Goal: Information Seeking & Learning: Learn about a topic

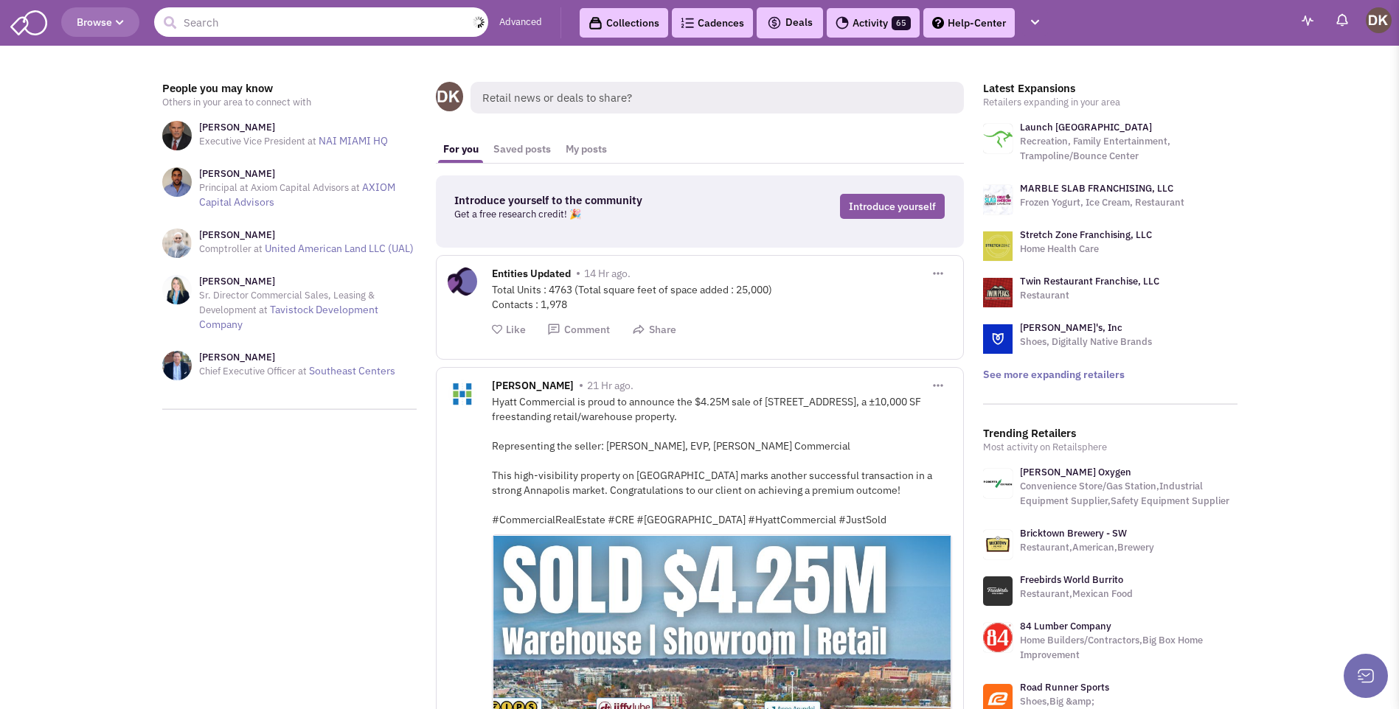
click at [320, 29] on input "text" at bounding box center [321, 22] width 334 height 30
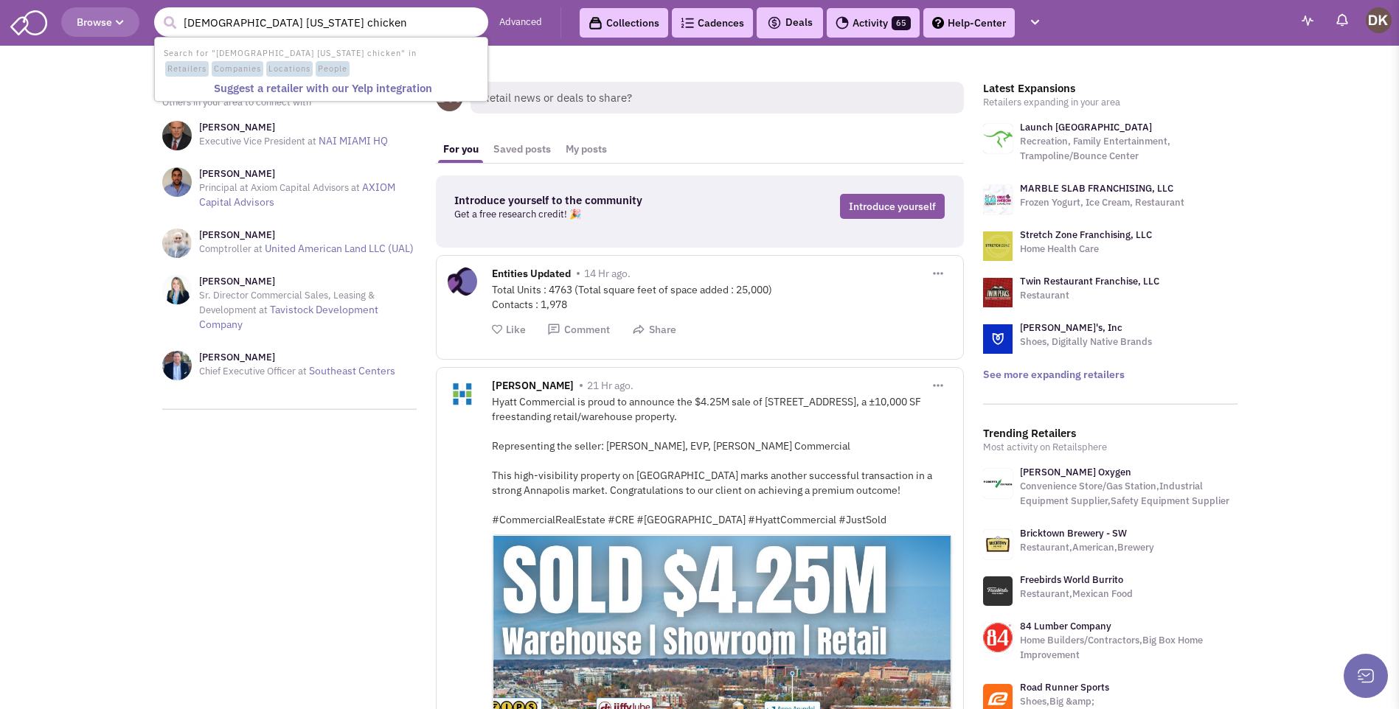
type input "churchs texas chicken"
click at [159, 12] on button "submit" at bounding box center [170, 23] width 22 height 22
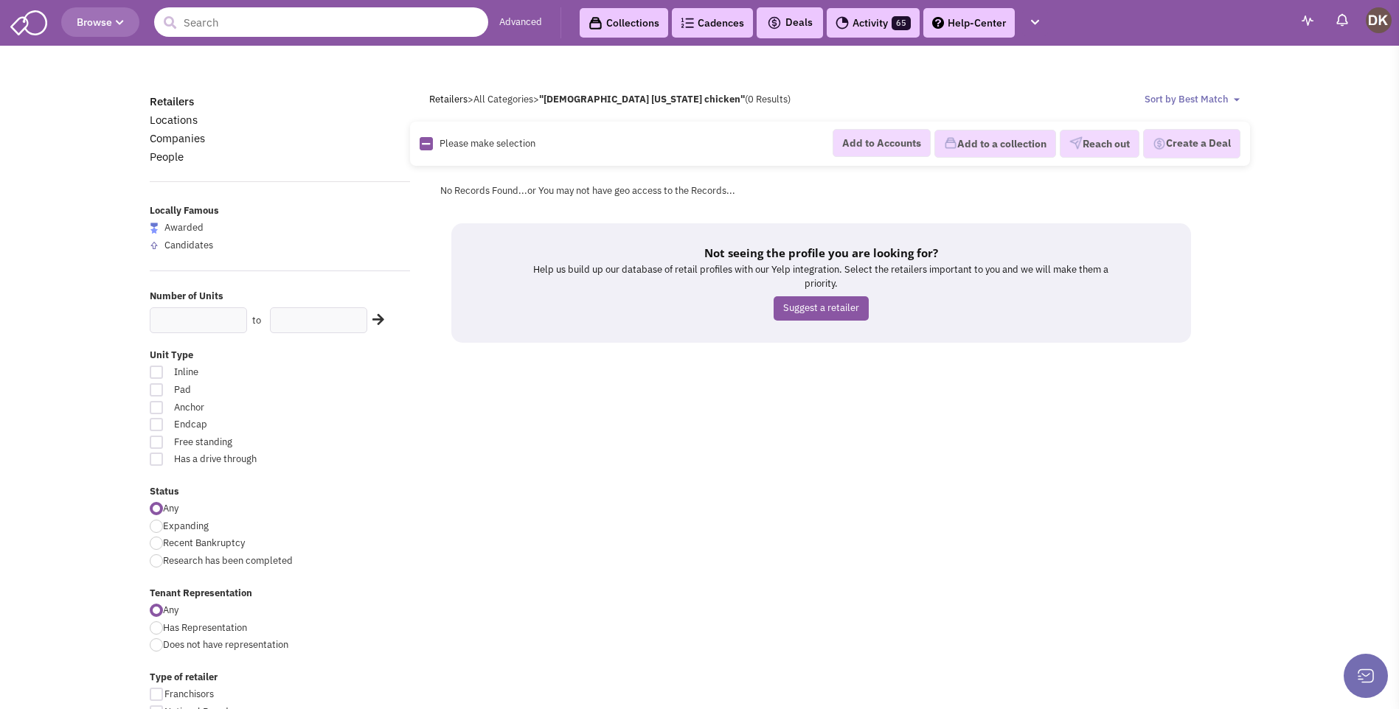
click at [241, 24] on input "text" at bounding box center [321, 22] width 334 height 30
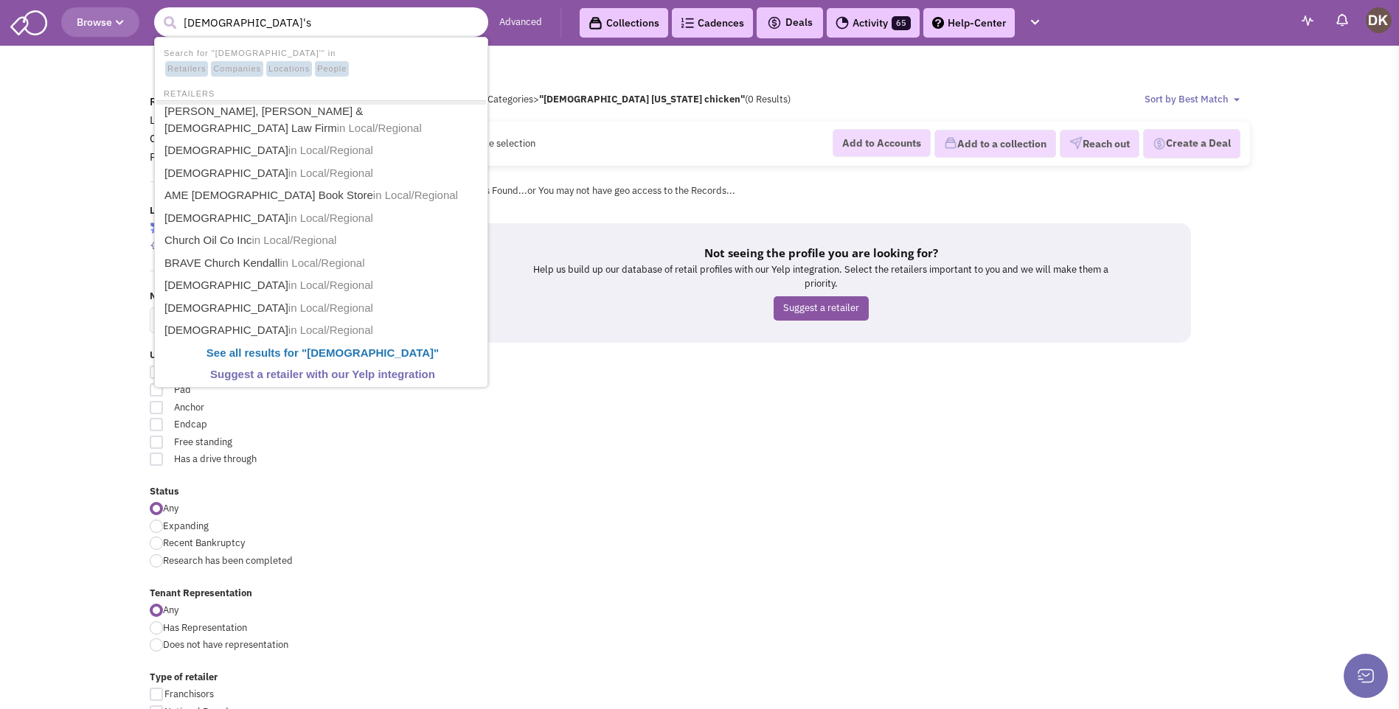
type input "Church's"
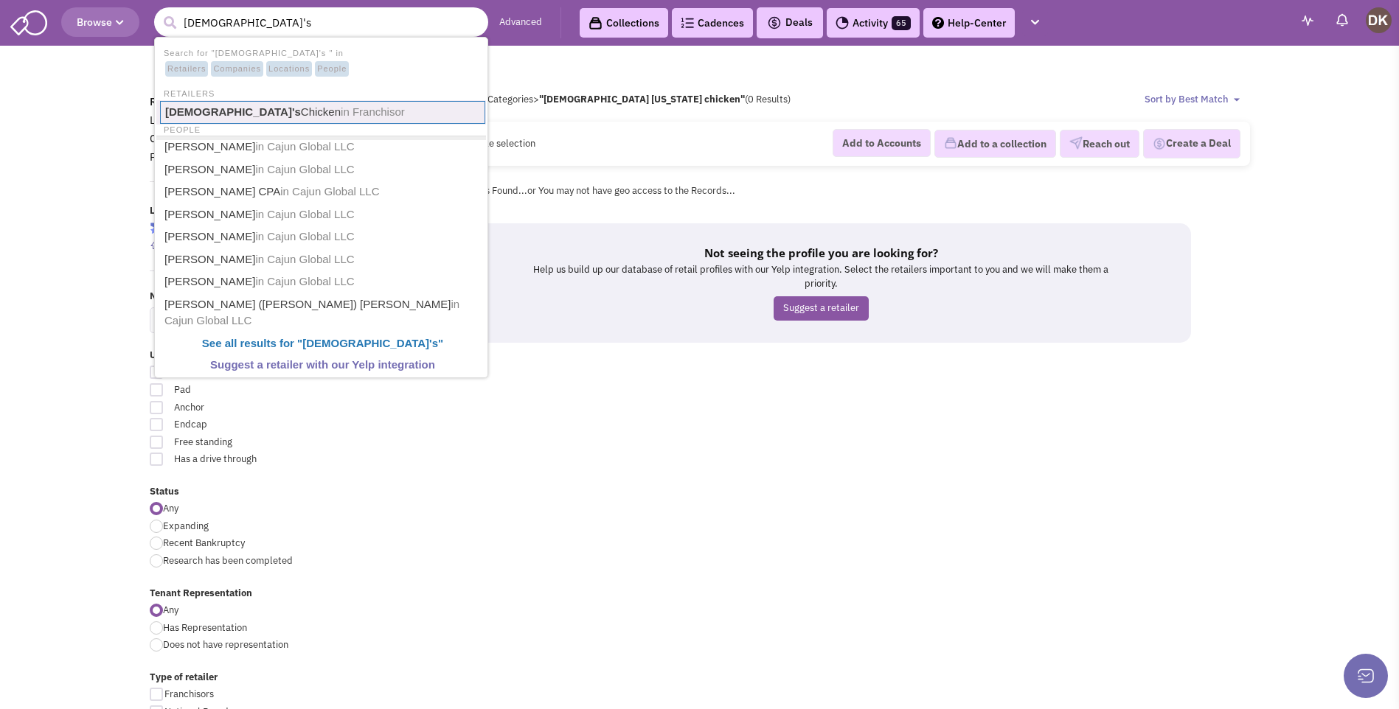
click at [226, 116] on link "Church's Chicken in Franchisor" at bounding box center [322, 112] width 325 height 23
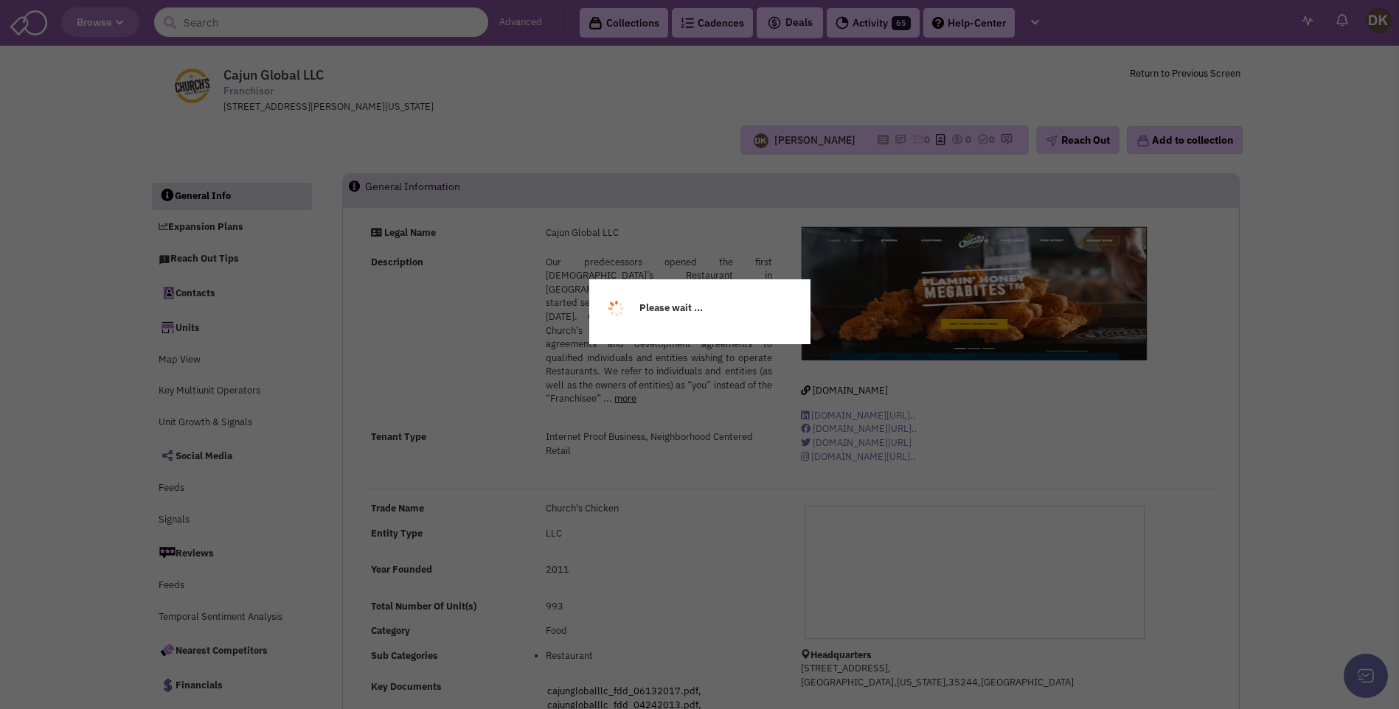
select select
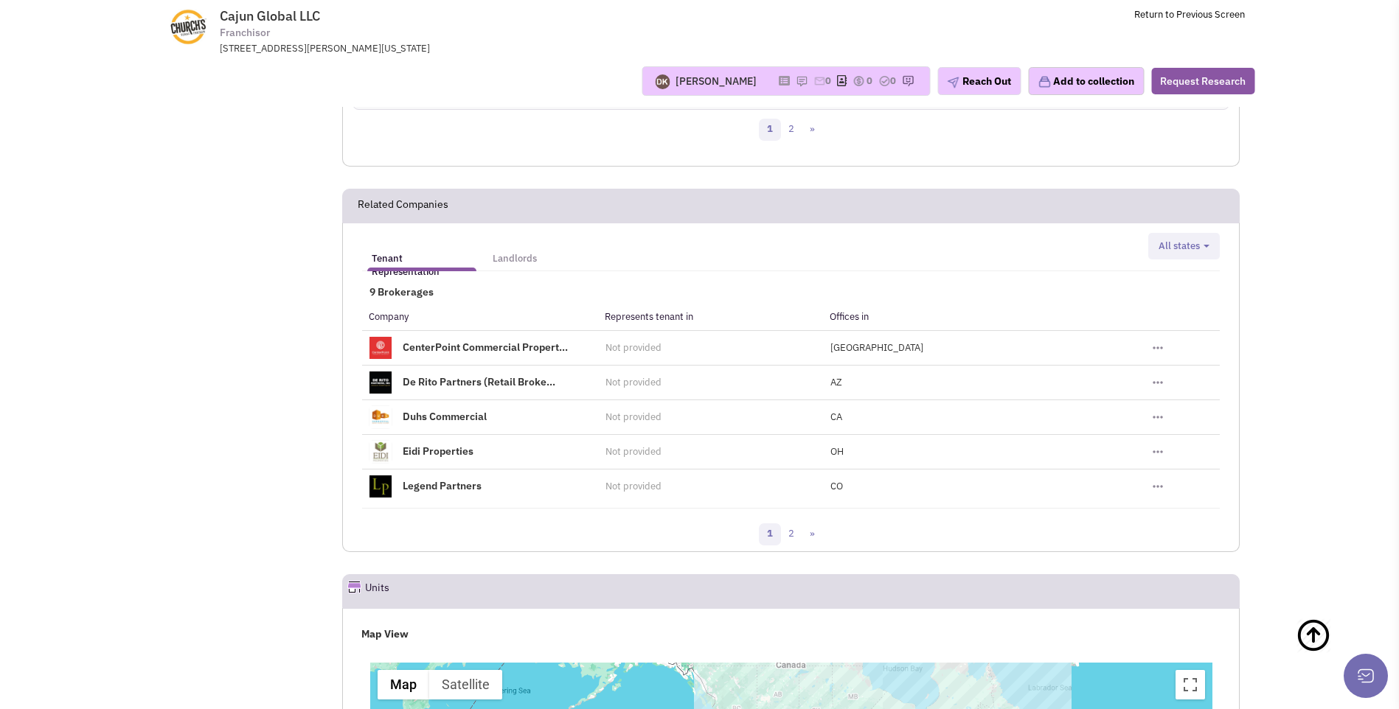
scroll to position [1624, 0]
click at [788, 534] on link "2" at bounding box center [791, 533] width 22 height 22
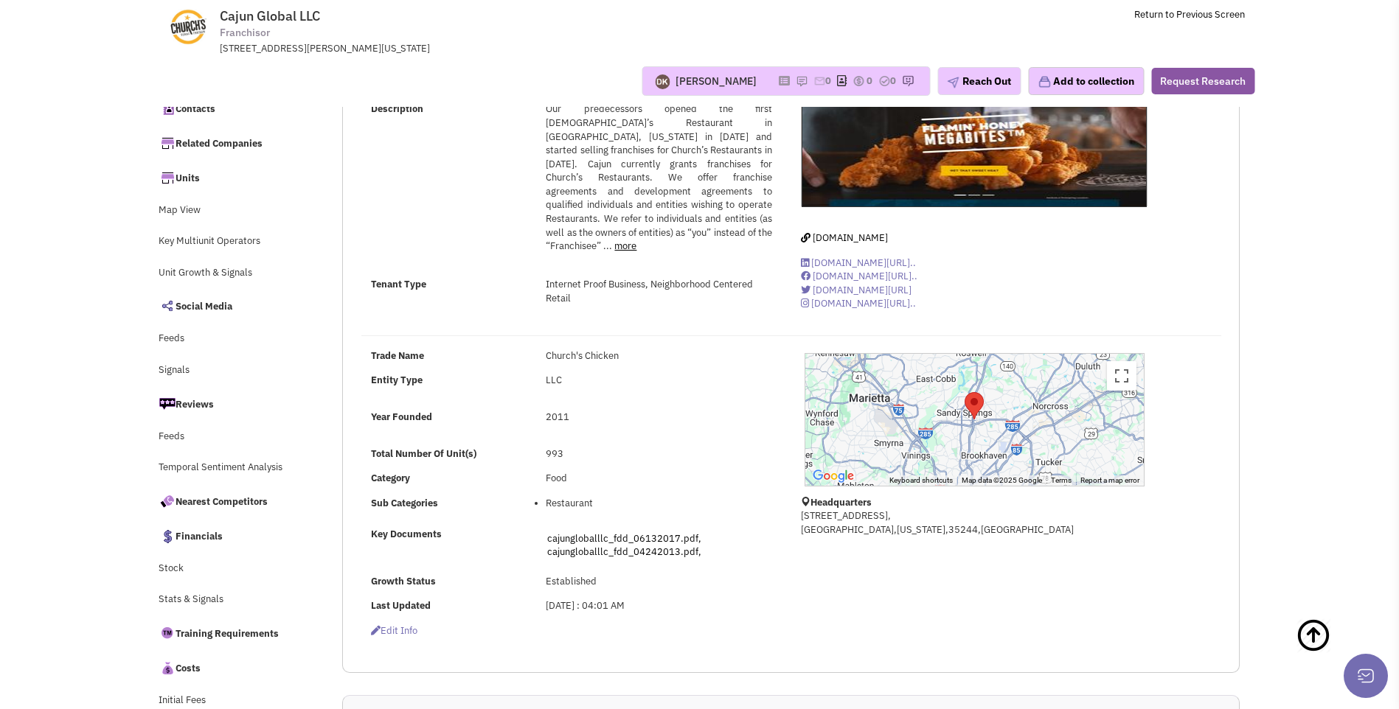
scroll to position [0, 0]
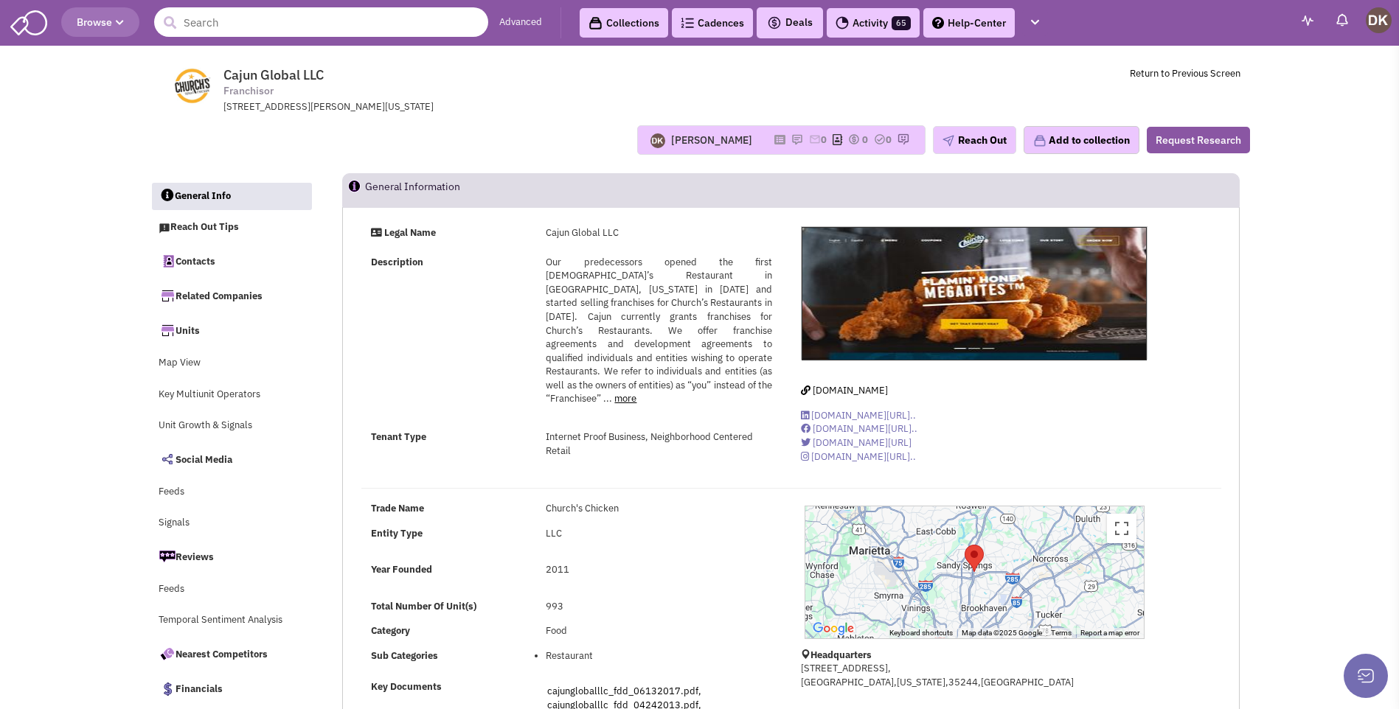
click at [257, 30] on input "text" at bounding box center [321, 22] width 334 height 30
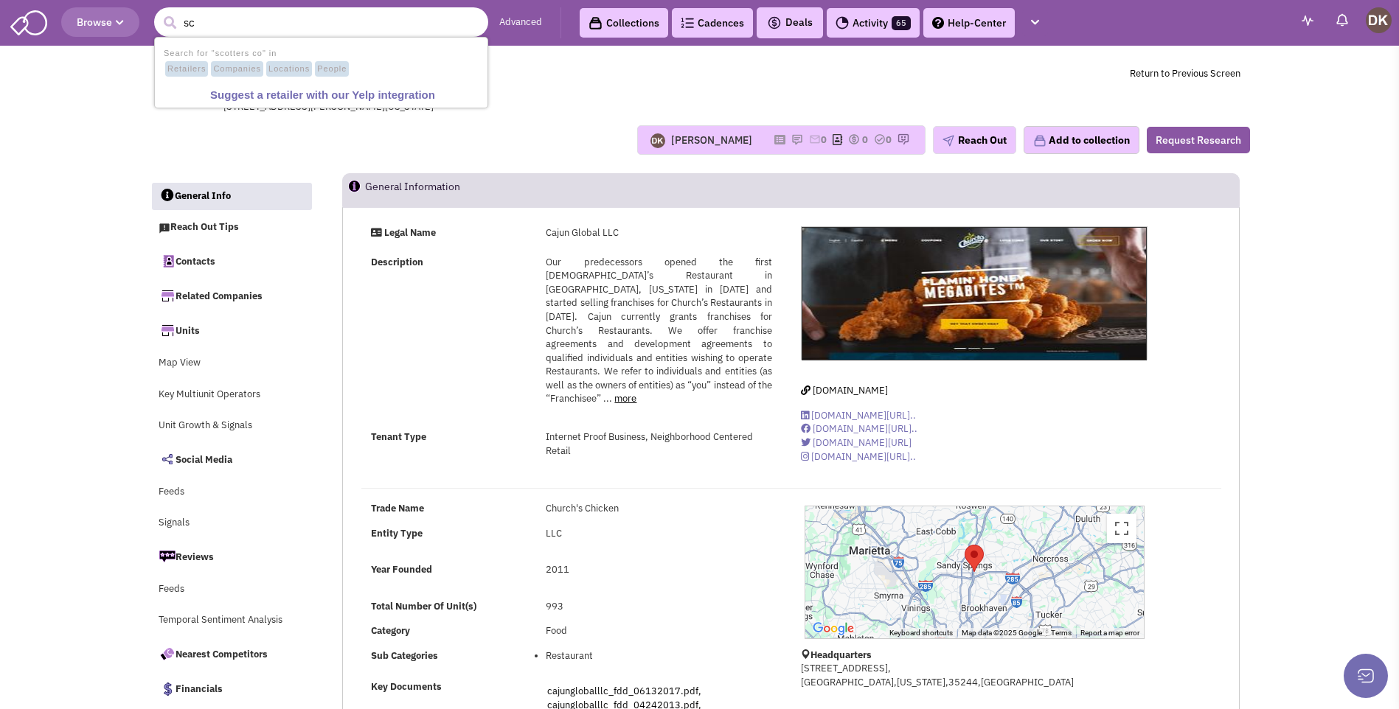
type input "s"
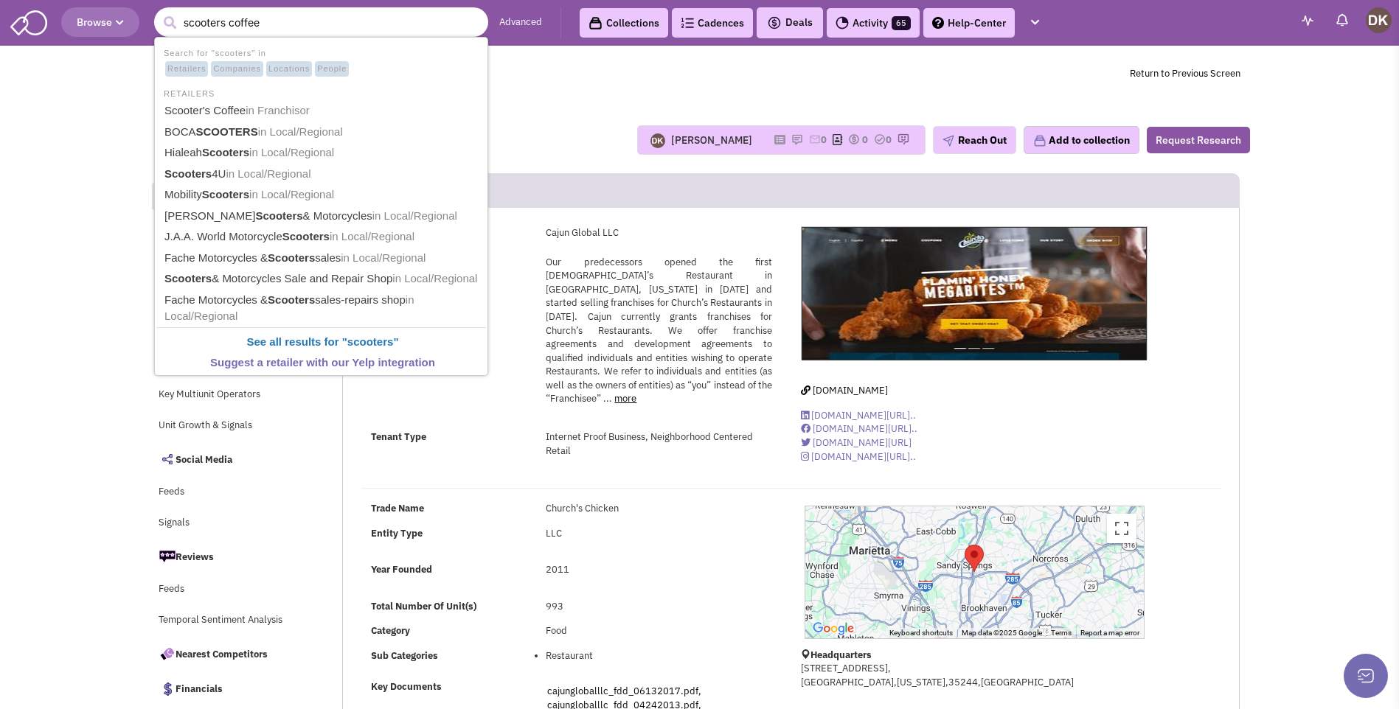
type input "scooters coffee"
click at [159, 12] on button "submit" at bounding box center [170, 23] width 22 height 22
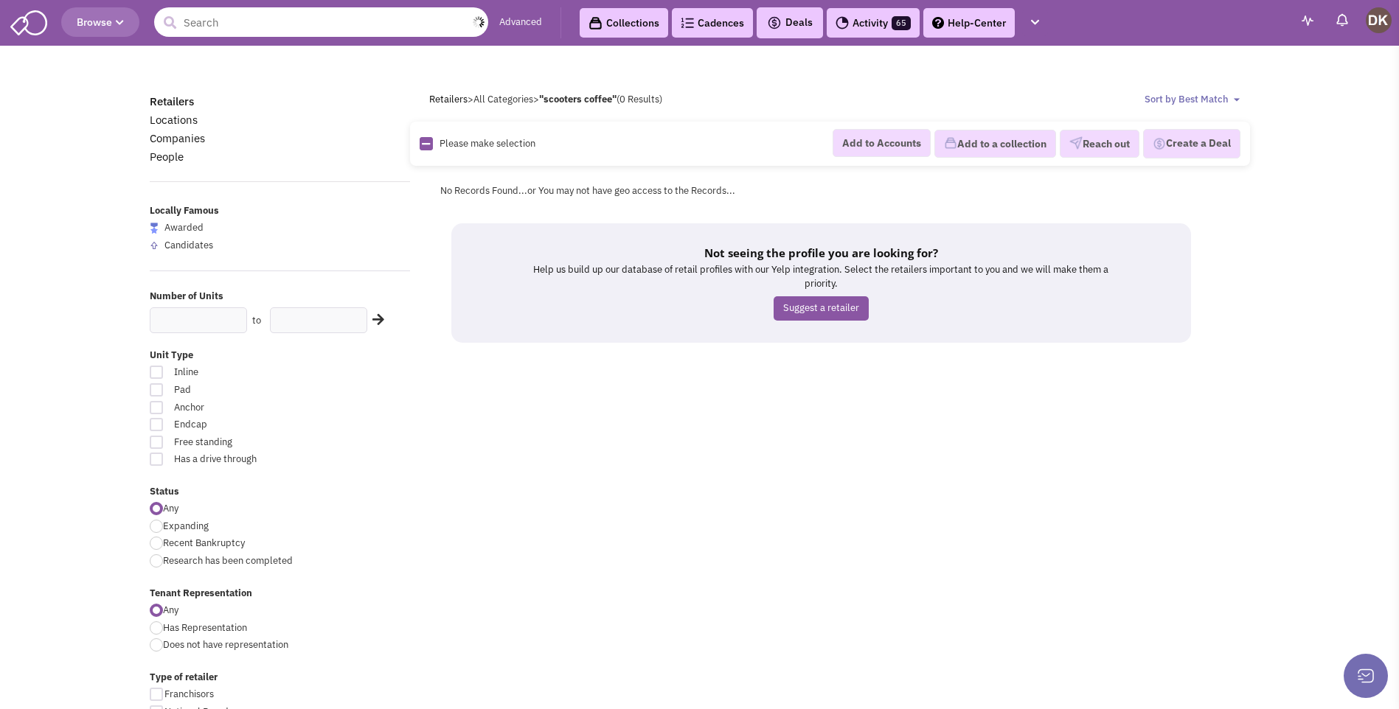
click at [234, 33] on input "text" at bounding box center [321, 22] width 334 height 30
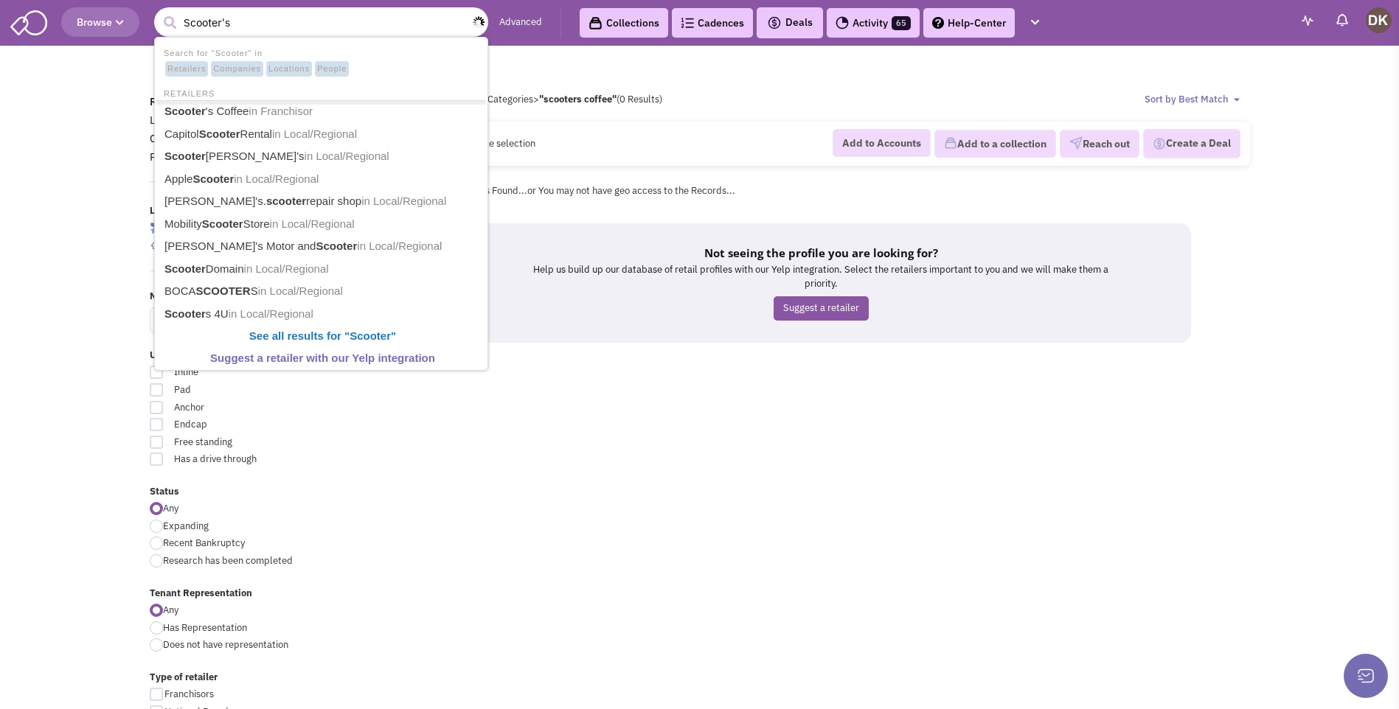
type input "Scooter's"
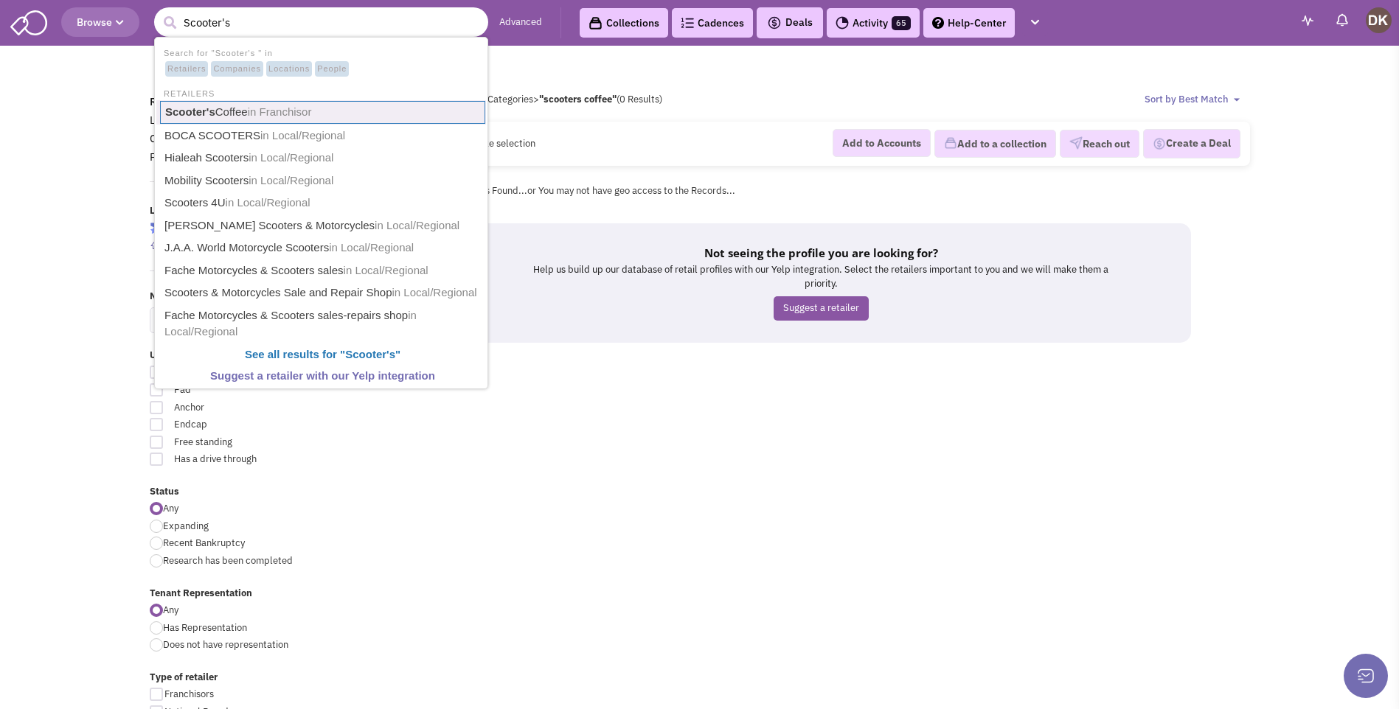
click at [235, 108] on link "Scooter's Coffee in Franchisor" at bounding box center [322, 112] width 325 height 23
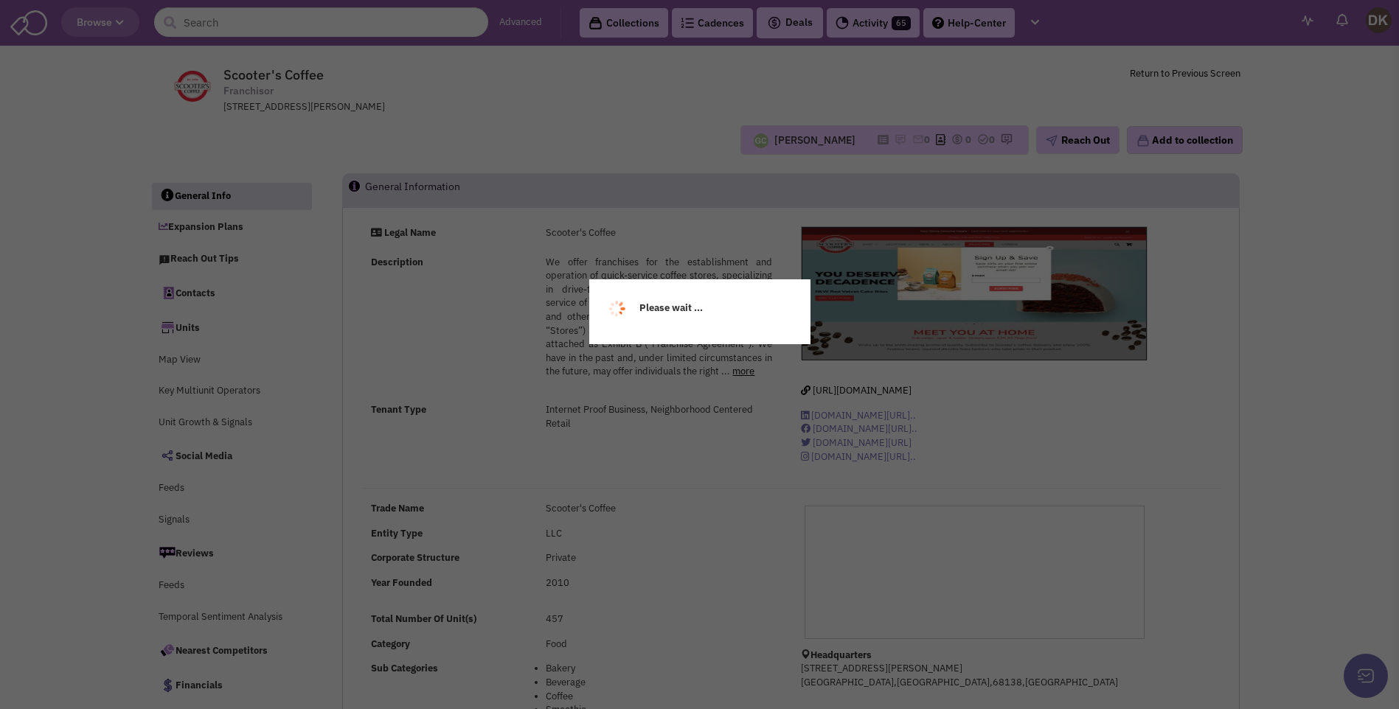
select select
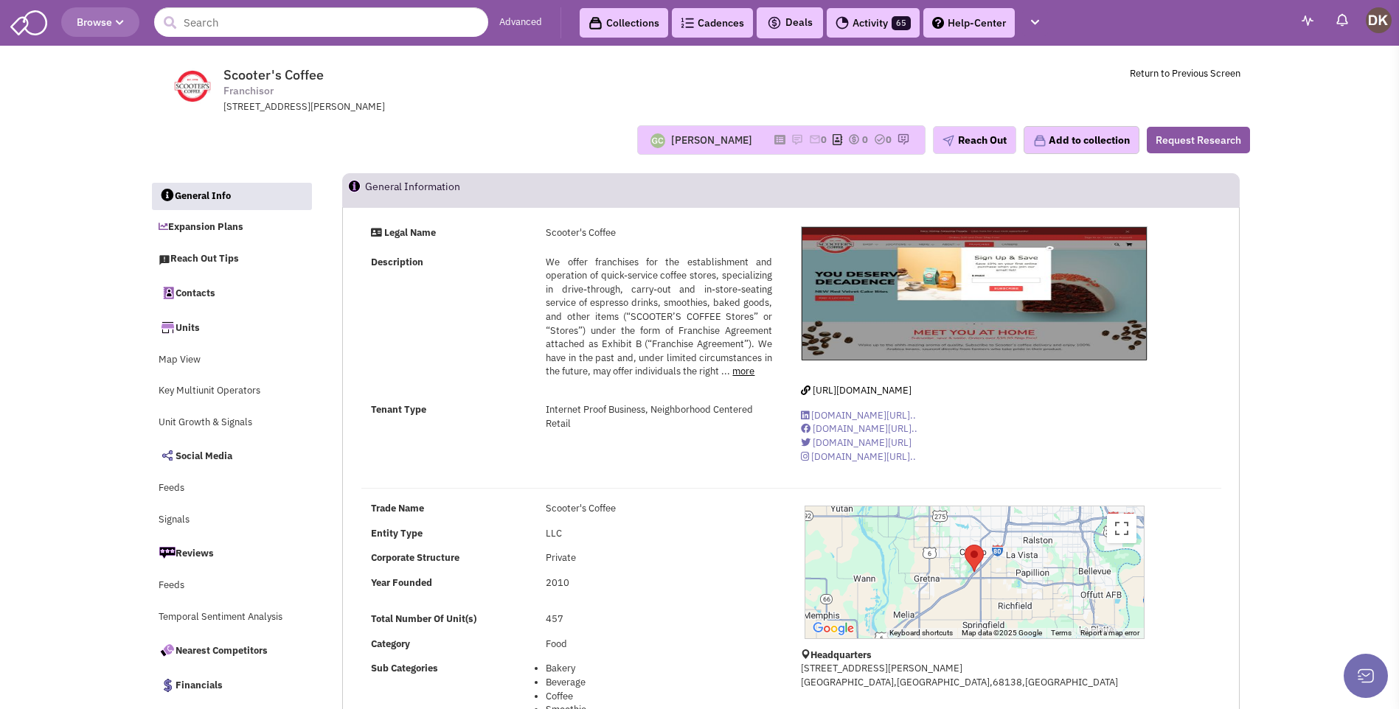
click at [777, 142] on link at bounding box center [782, 139] width 17 height 13
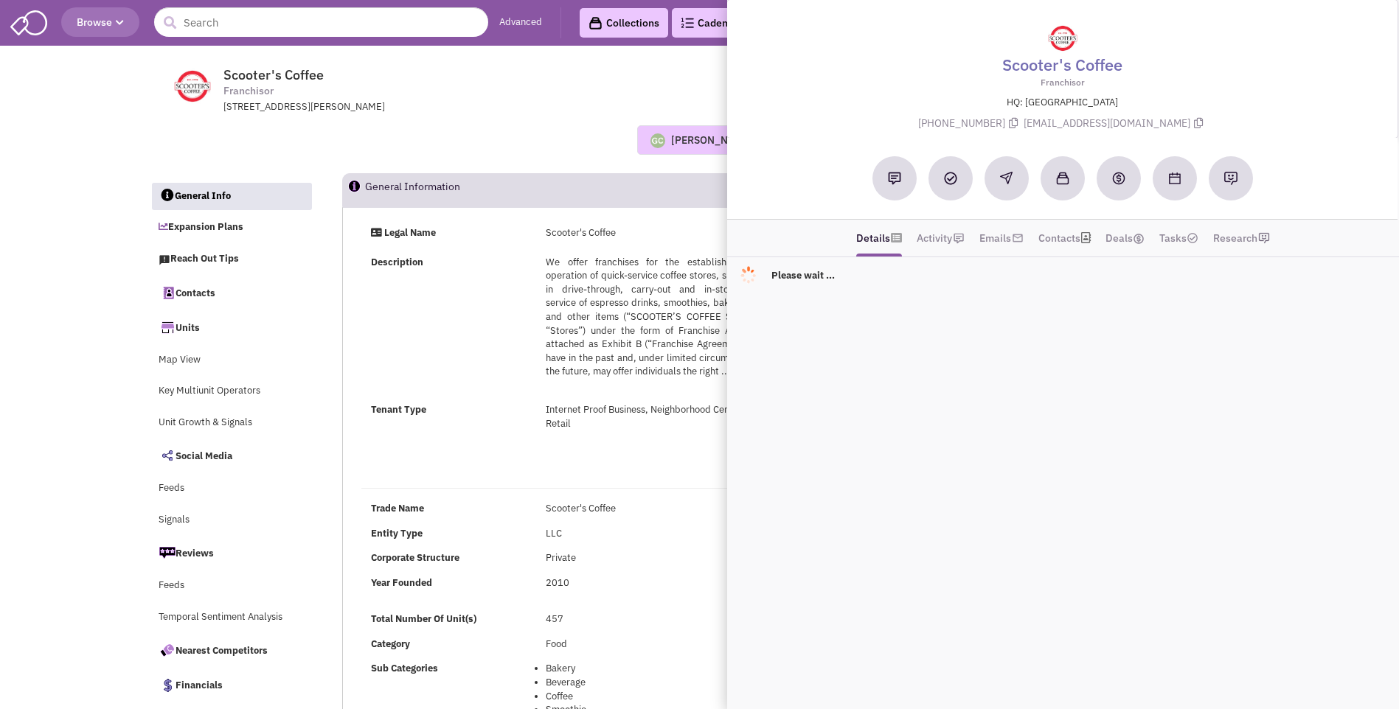
click at [712, 145] on div "[PERSON_NAME]" at bounding box center [711, 140] width 81 height 15
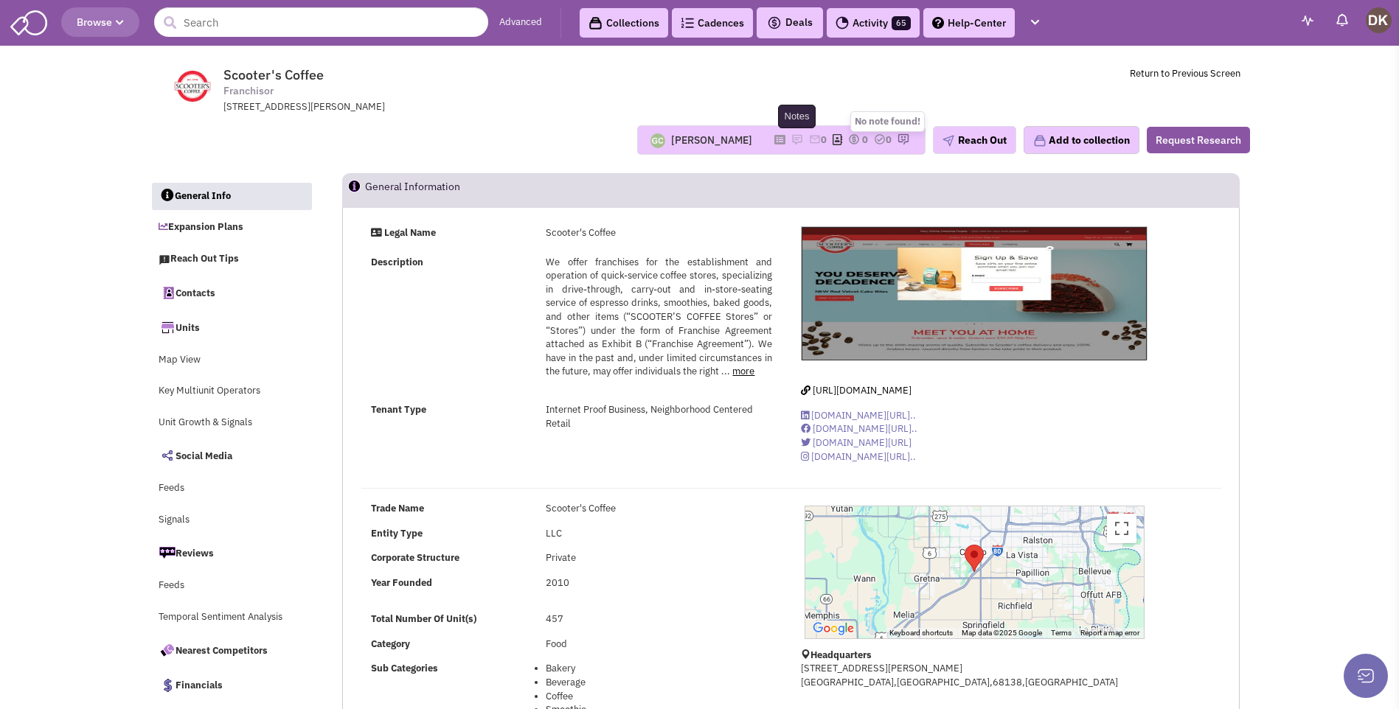
click at [791, 143] on img at bounding box center [797, 139] width 12 height 12
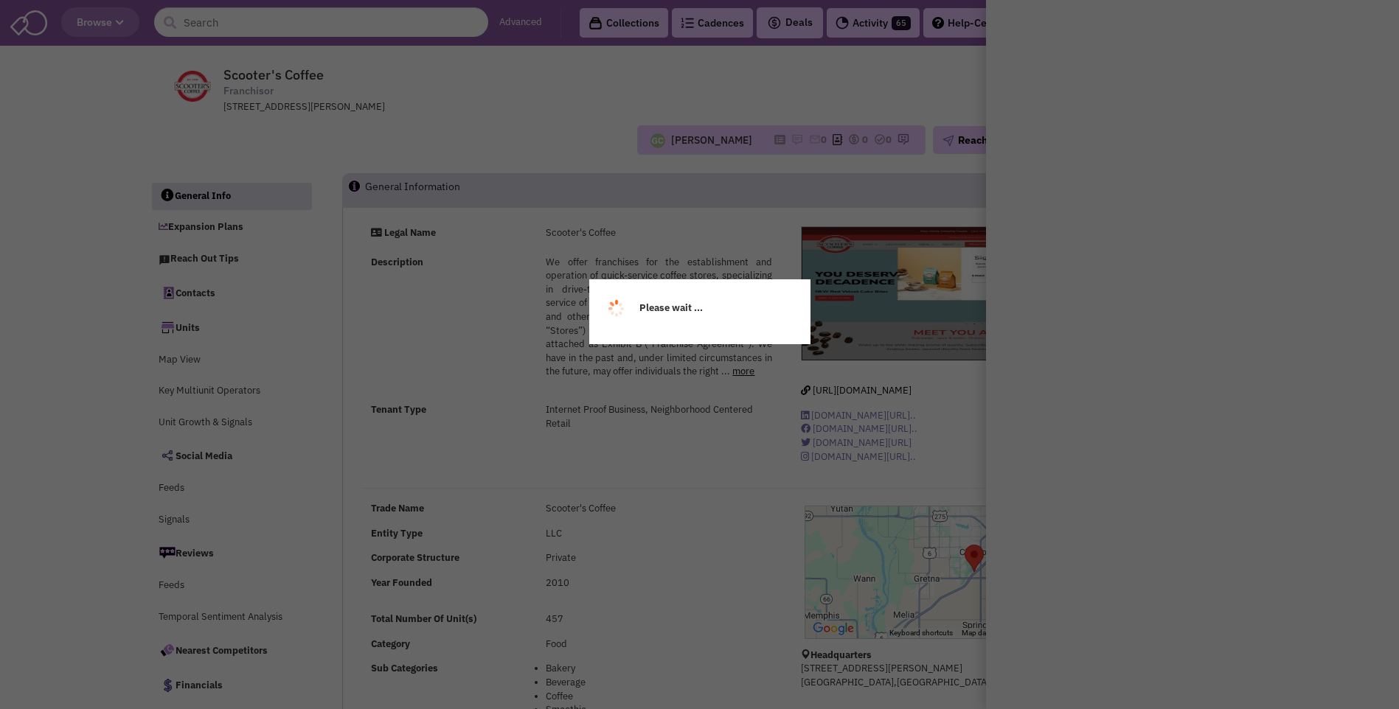
select select
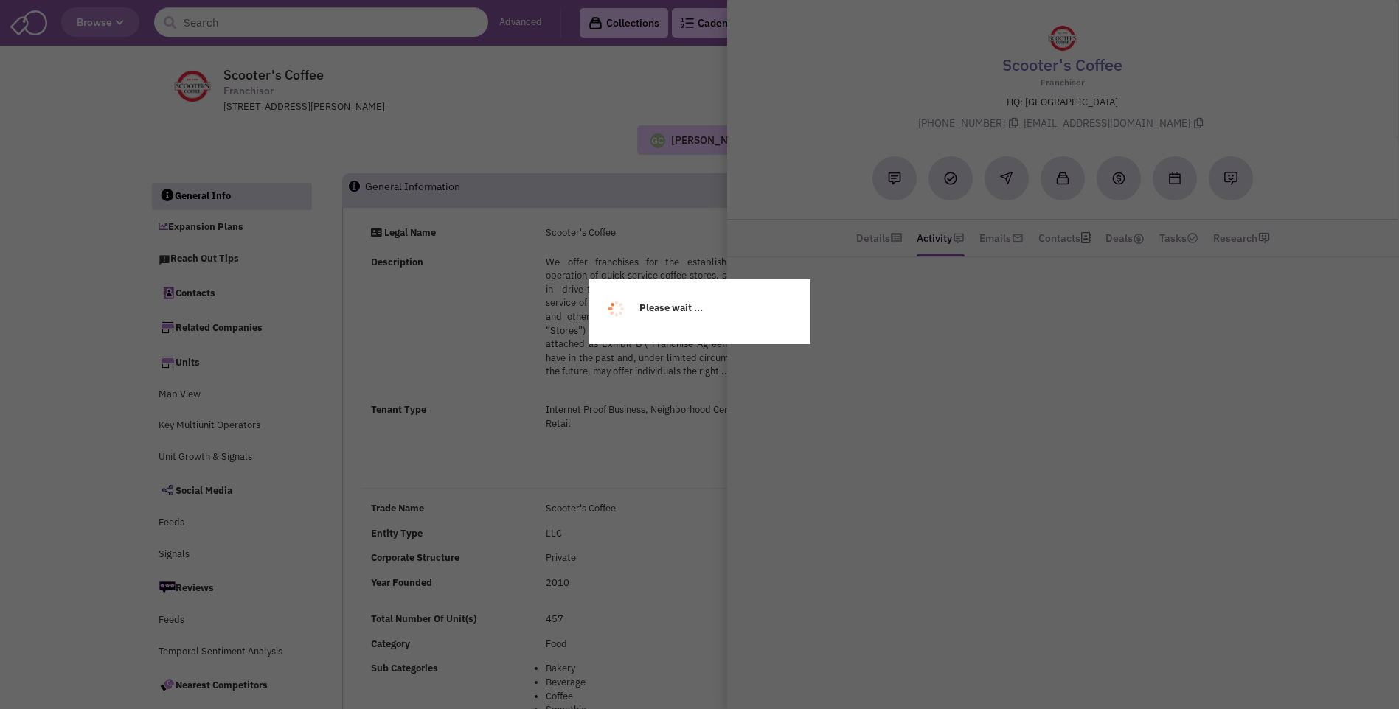
click at [510, 139] on div "Guillaume Chetail No note found! 0 0 0 Reach Out" at bounding box center [700, 140] width 1120 height 30
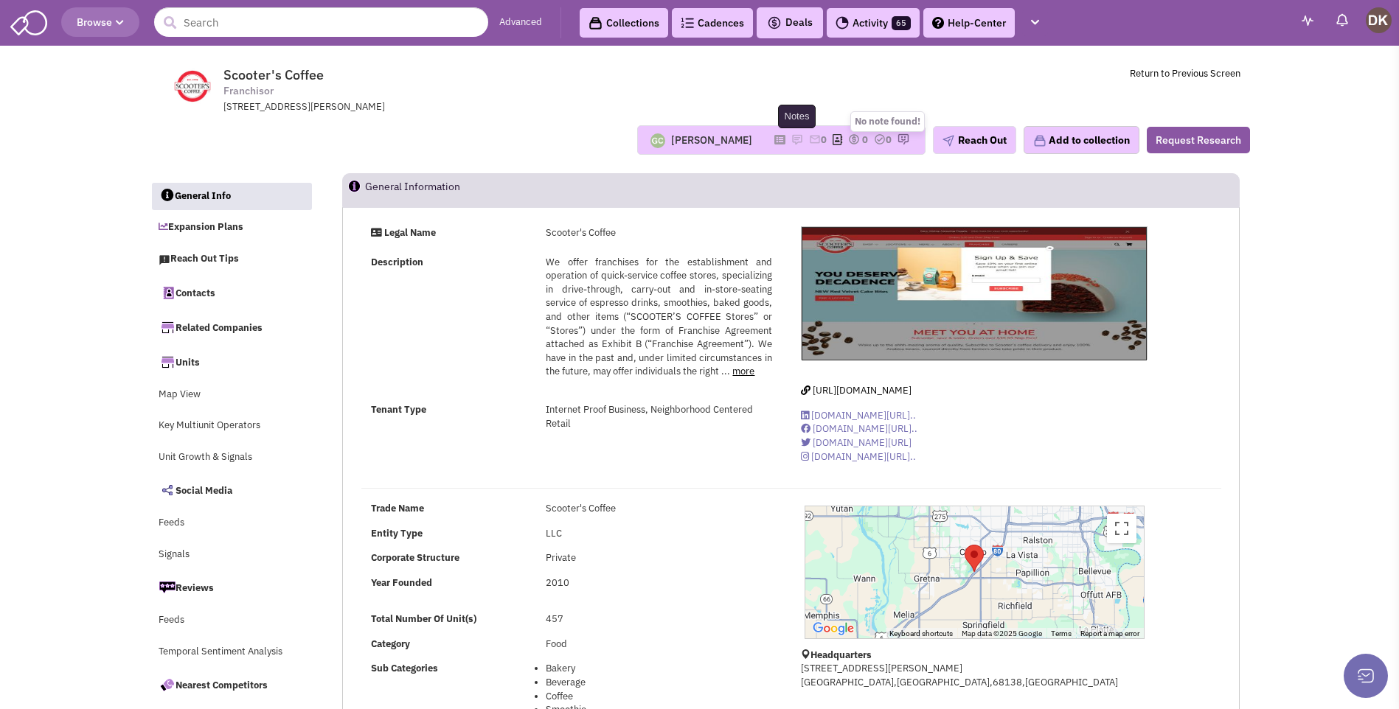
click at [791, 139] on img at bounding box center [797, 139] width 12 height 12
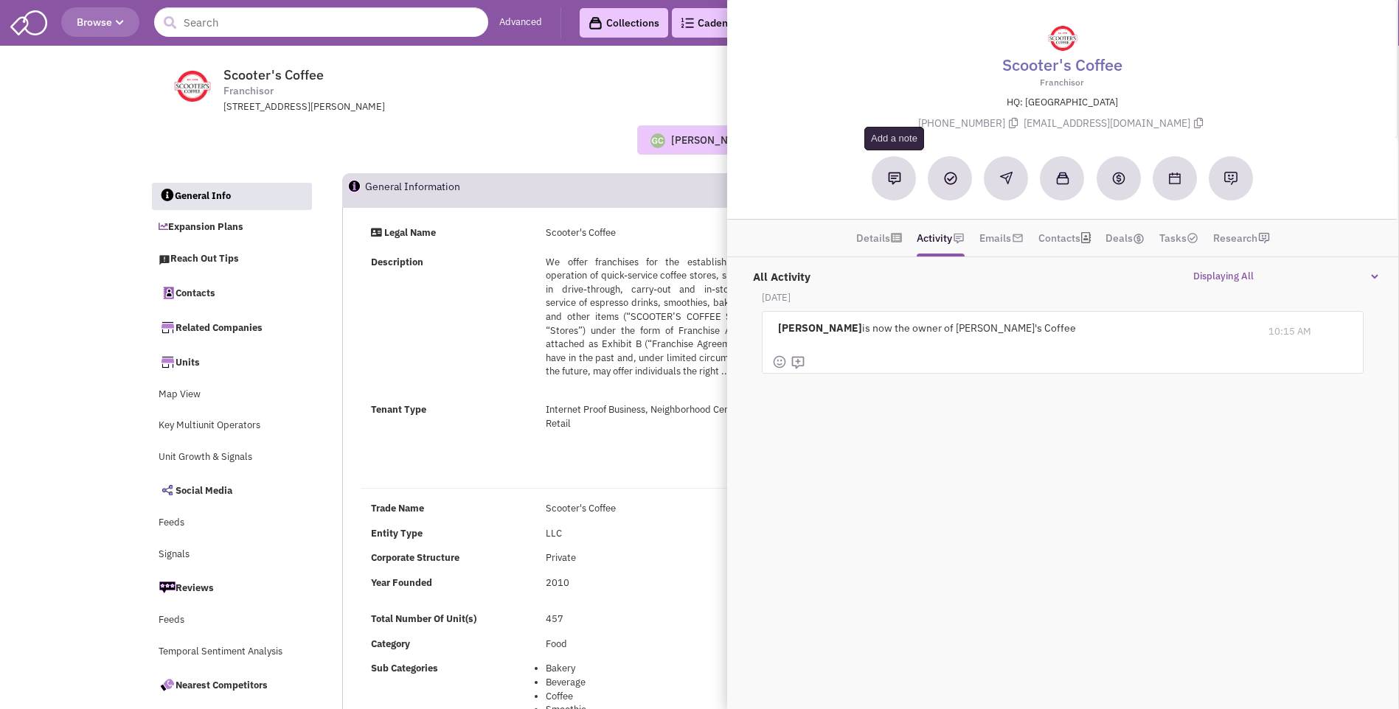
click at [892, 186] on button at bounding box center [894, 178] width 44 height 44
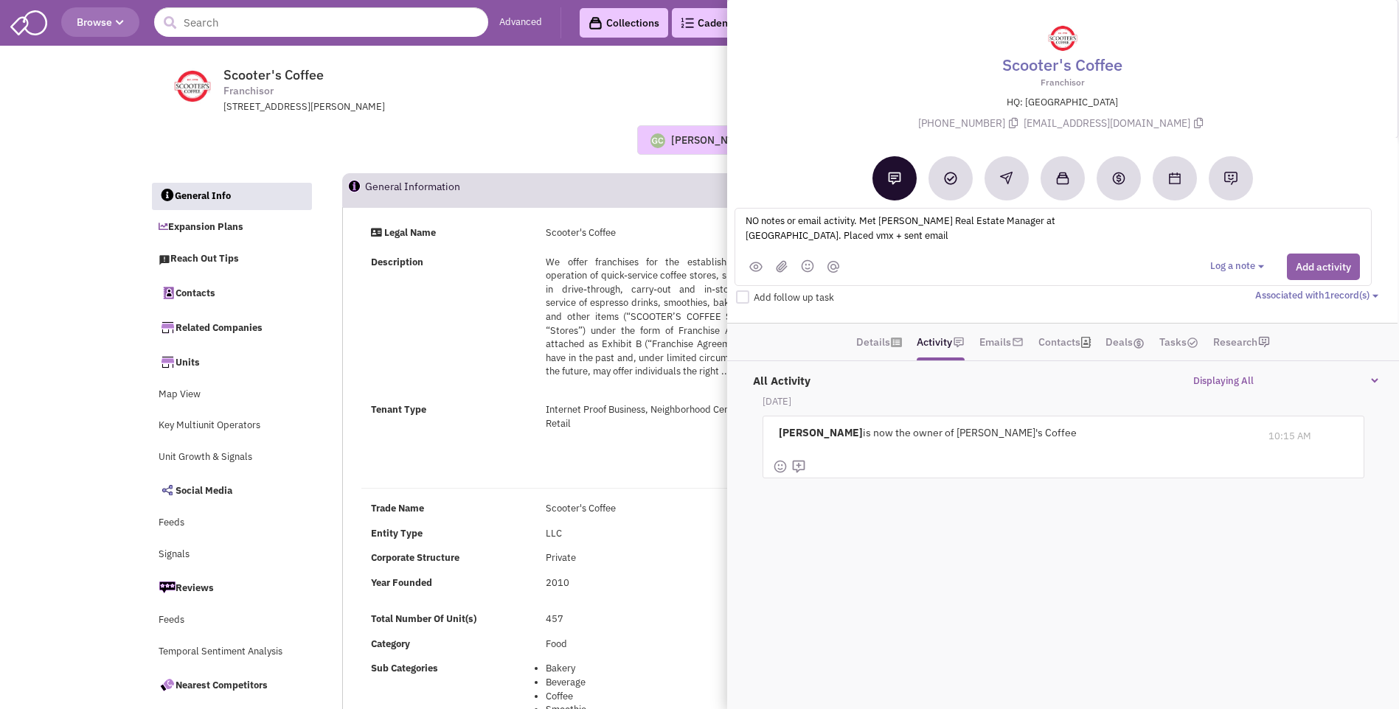
type textarea "NO notes or email activity. Met Rich Hehmeyer Real Estate Manager at ICSC Orlan…"
click at [1308, 267] on button "Add activity" at bounding box center [1323, 267] width 73 height 27
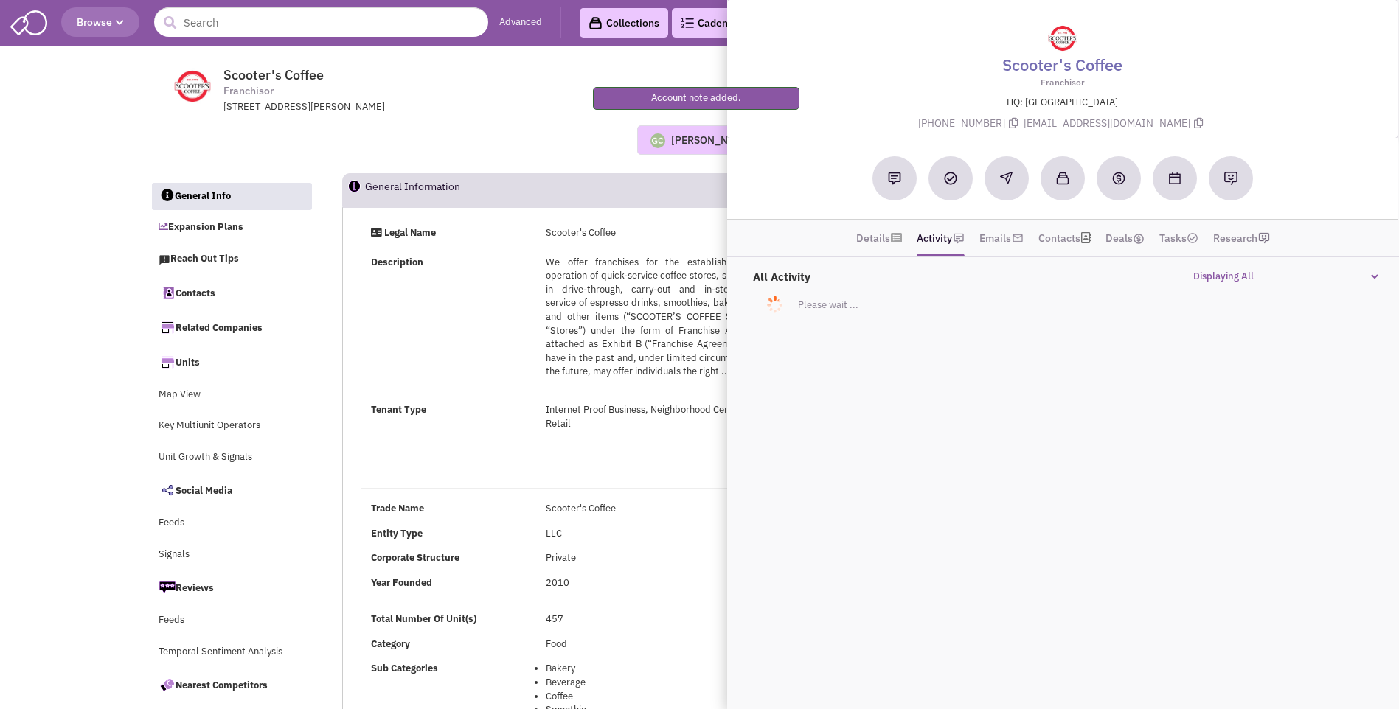
click at [529, 308] on div "Description We offer franchises for the establishment and operation of quick-se…" at bounding box center [571, 324] width 420 height 137
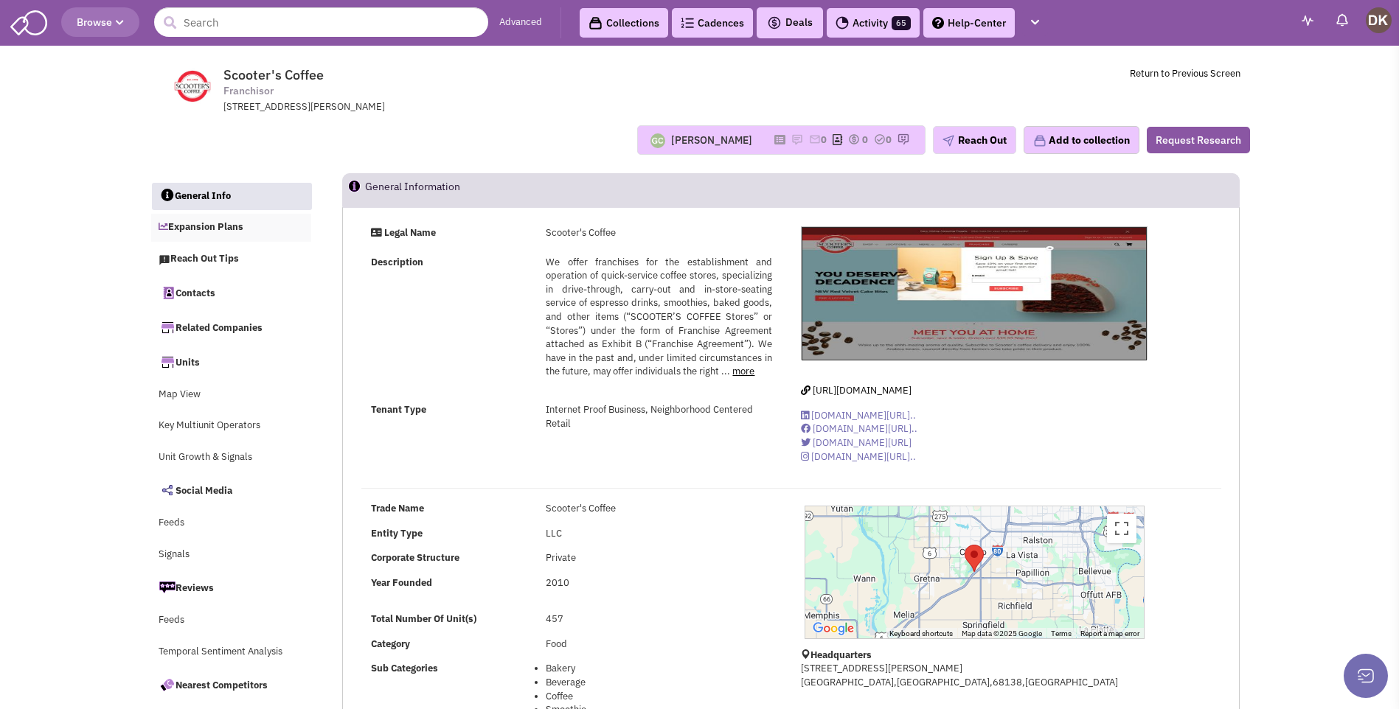
click at [209, 227] on link "Expansion Plans" at bounding box center [231, 228] width 161 height 28
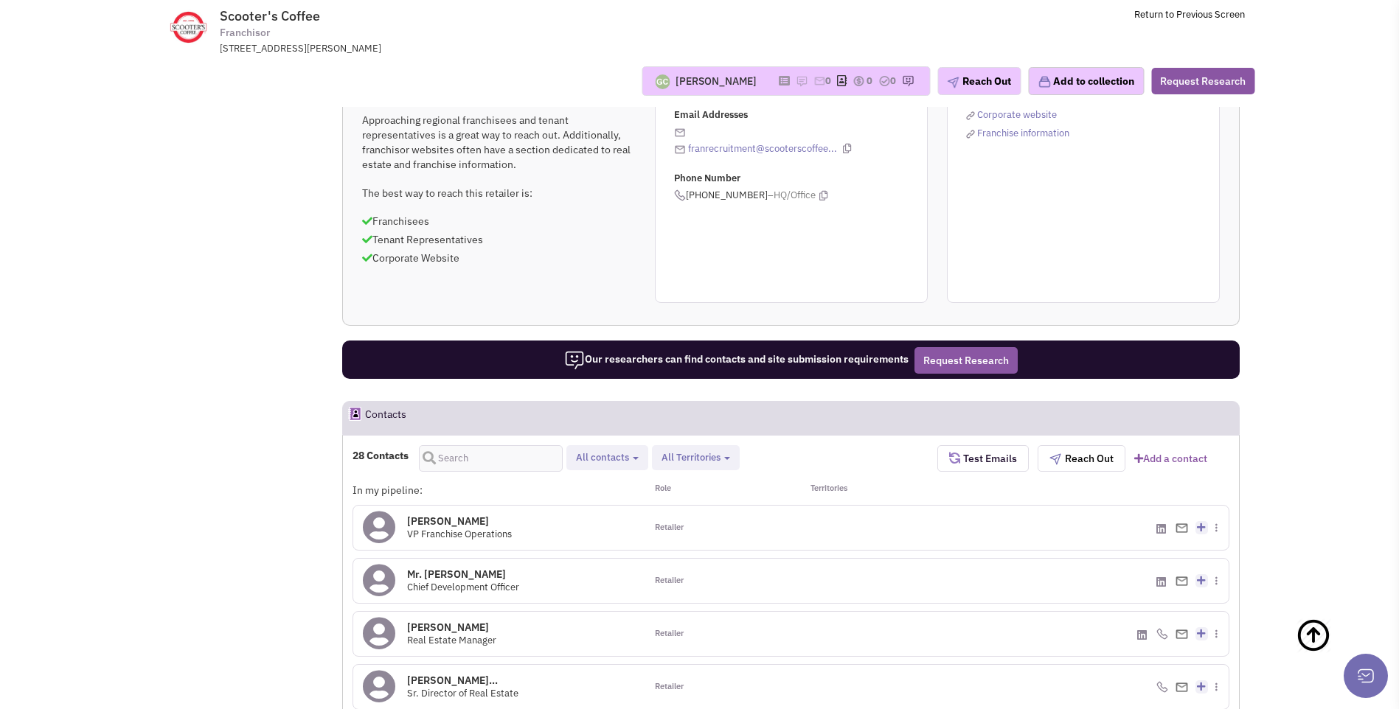
scroll to position [538, 0]
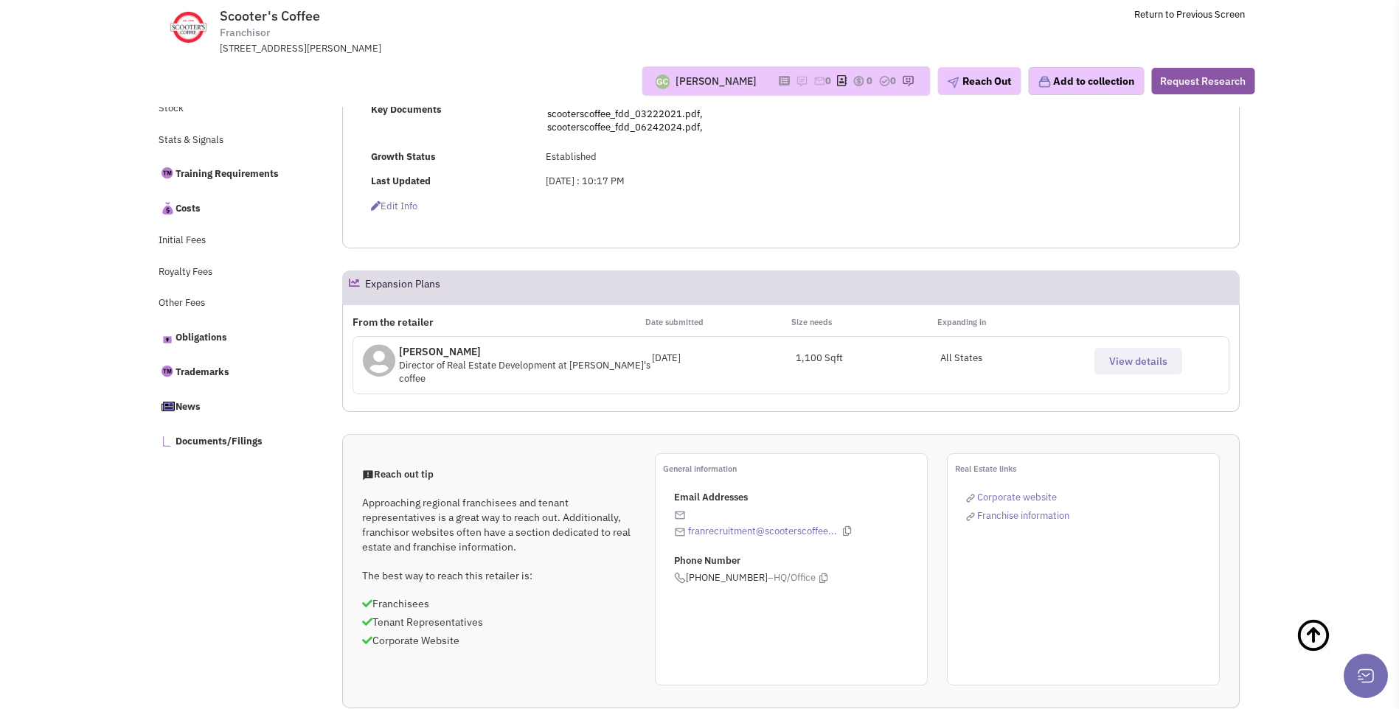
click at [1140, 365] on span "View details" at bounding box center [1138, 361] width 58 height 13
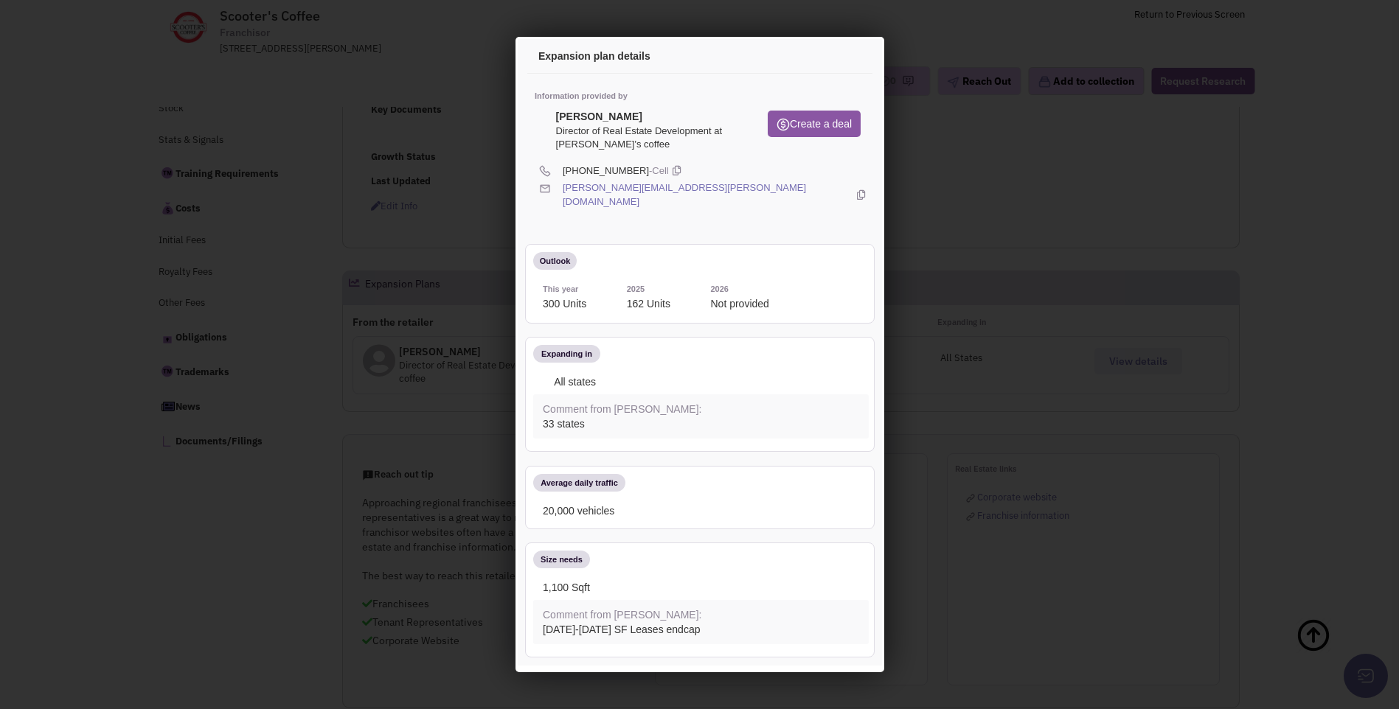
scroll to position [0, 0]
click at [836, 61] on icon at bounding box center [846, 58] width 31 height 35
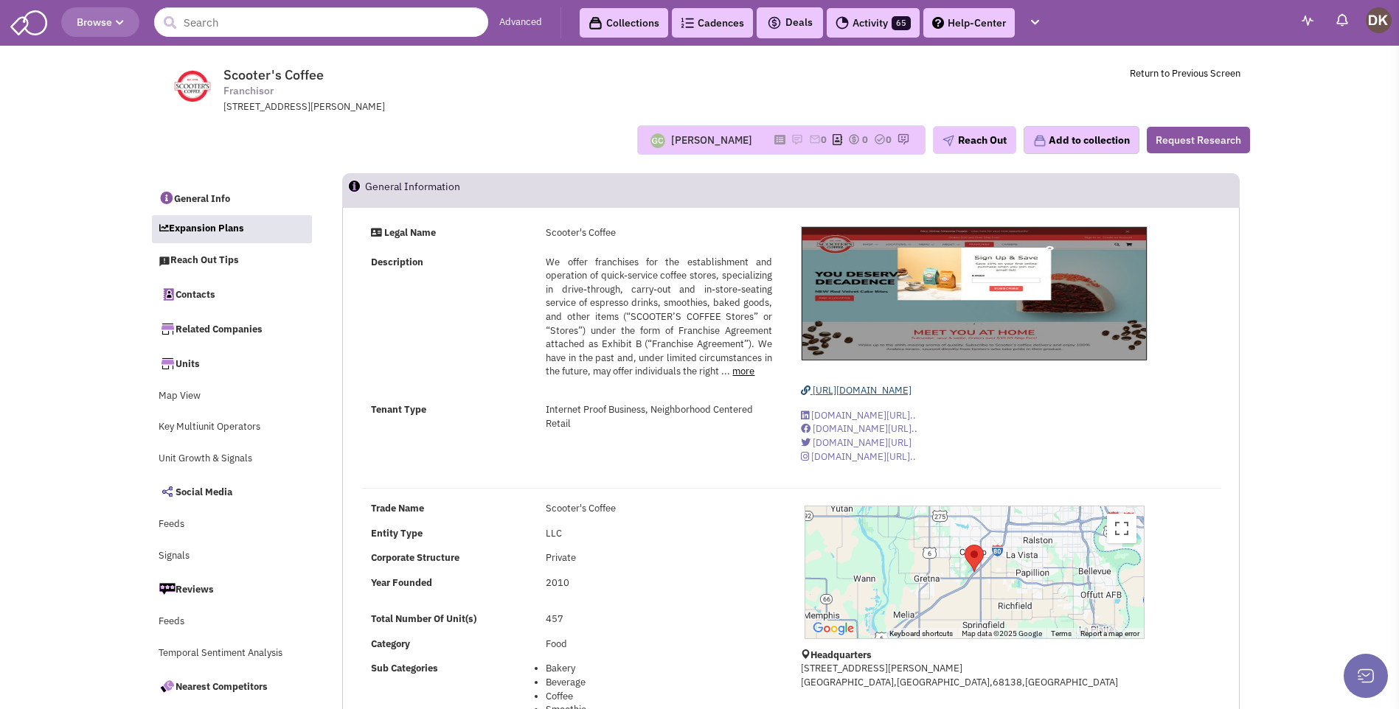
click at [890, 392] on span "https://www.scooterscoffee.com/" at bounding box center [862, 390] width 99 height 13
click at [400, 21] on input "text" at bounding box center [321, 22] width 334 height 30
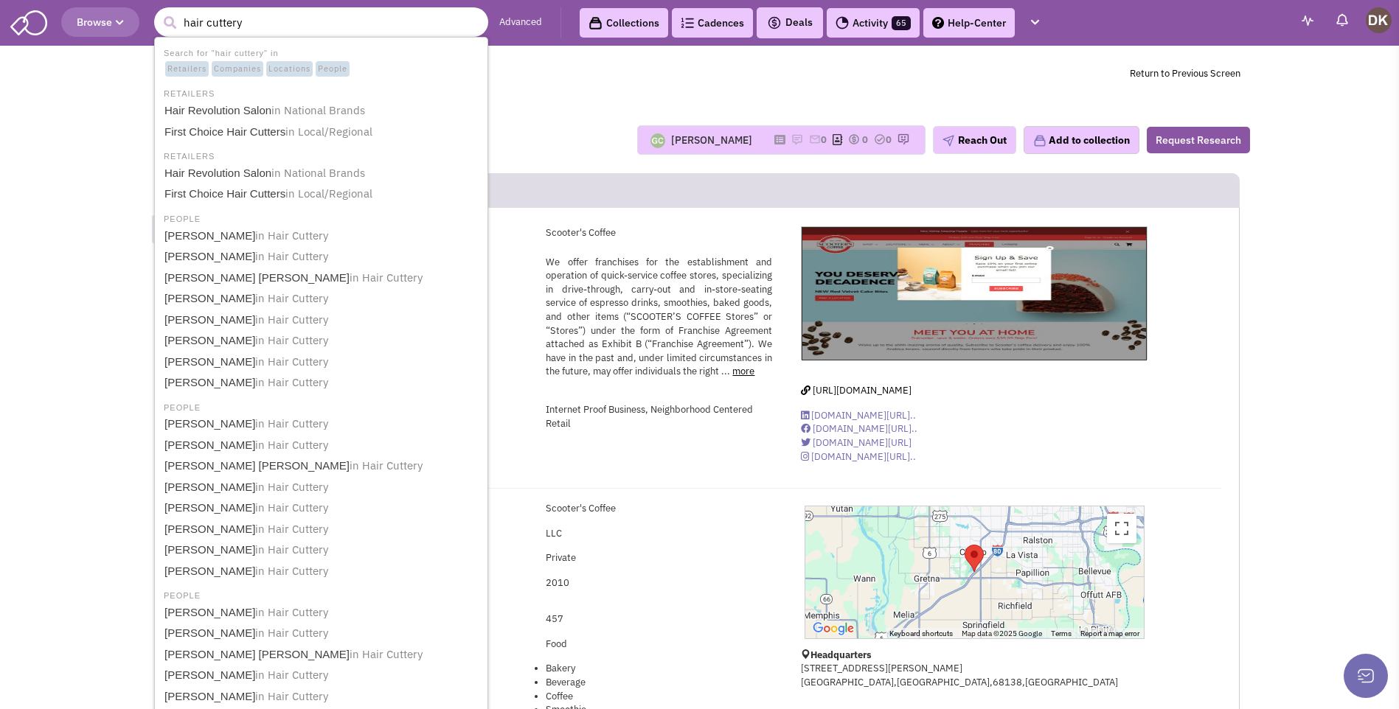
type input "hair cuttery"
click at [159, 12] on button "submit" at bounding box center [170, 23] width 22 height 22
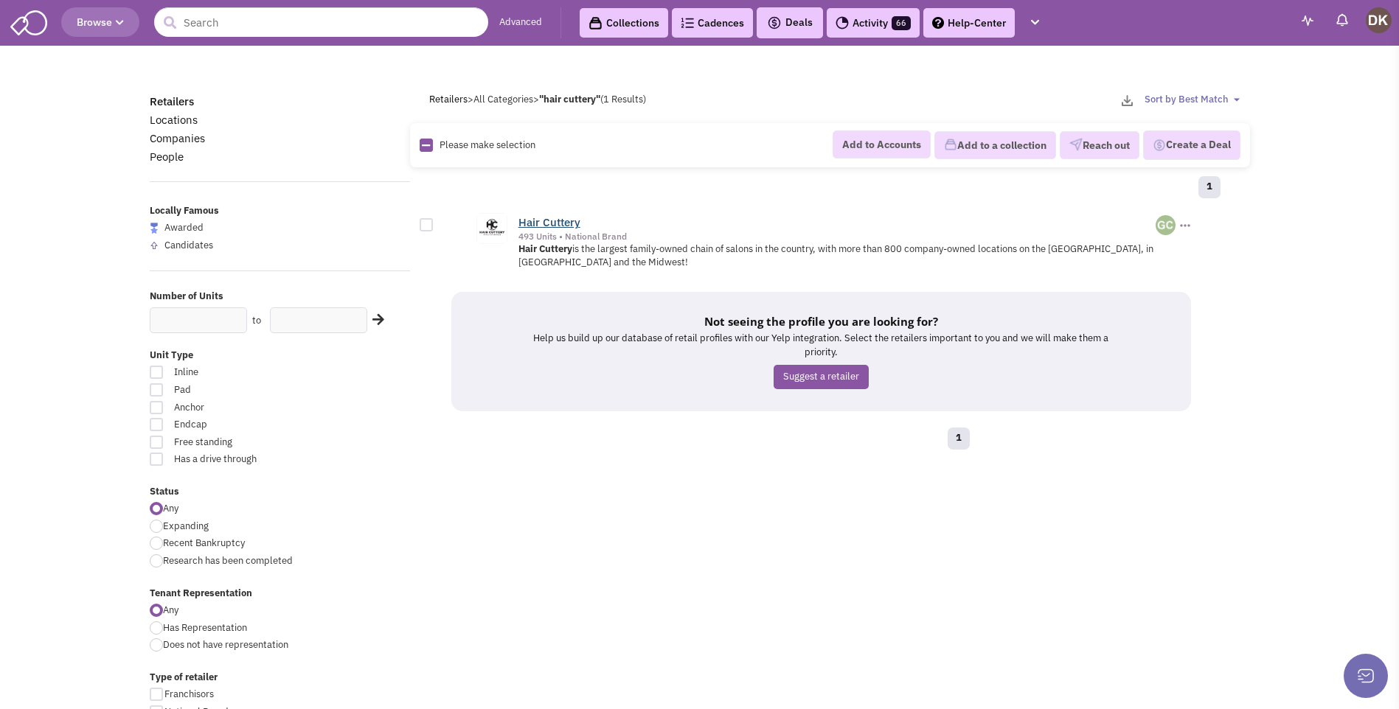
click at [543, 223] on link "Hair Cuttery" at bounding box center [549, 222] width 62 height 14
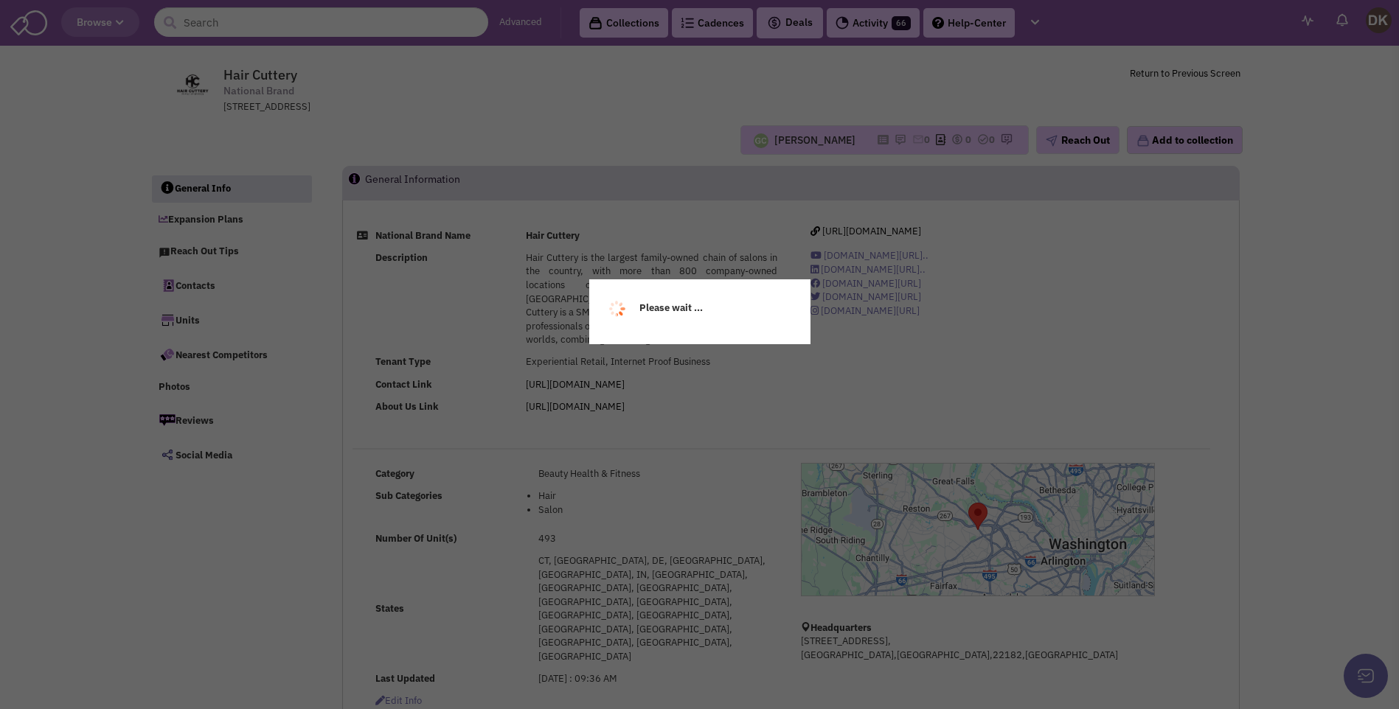
select select
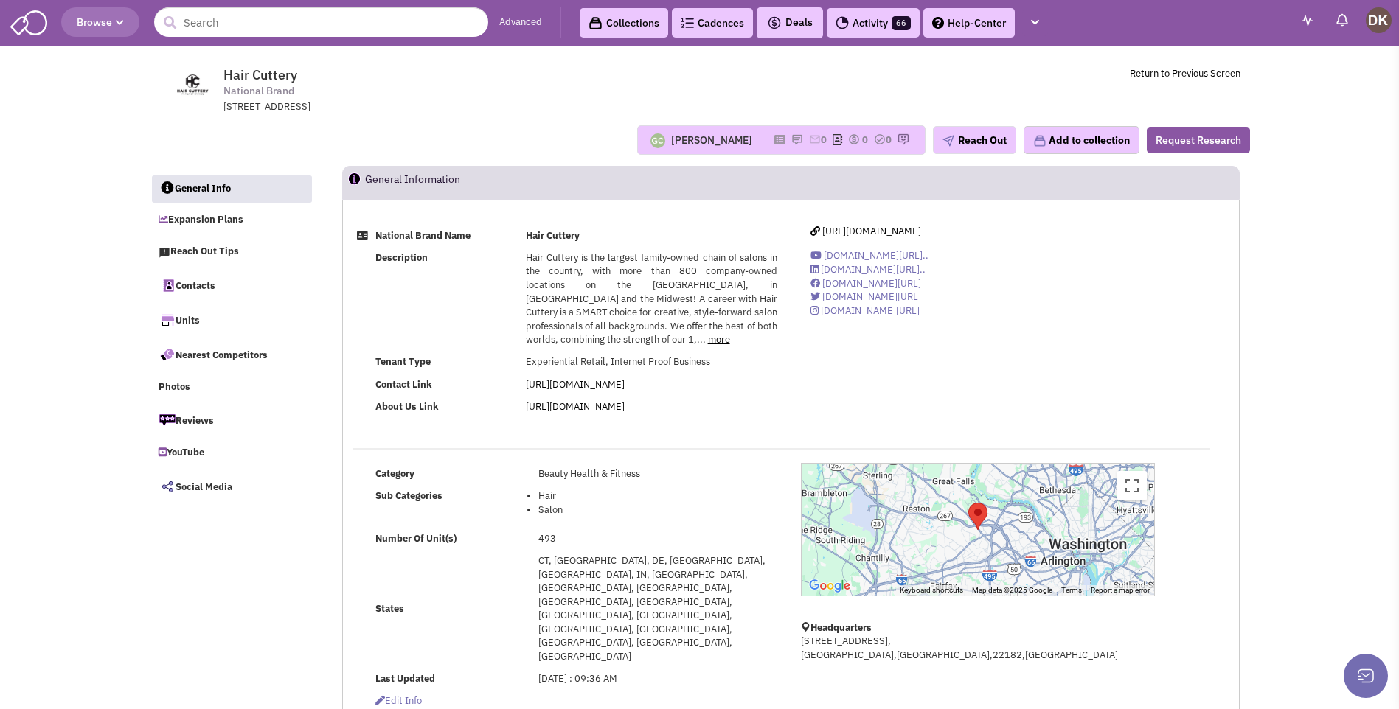
click at [699, 137] on div "[PERSON_NAME]" at bounding box center [711, 140] width 81 height 15
select select
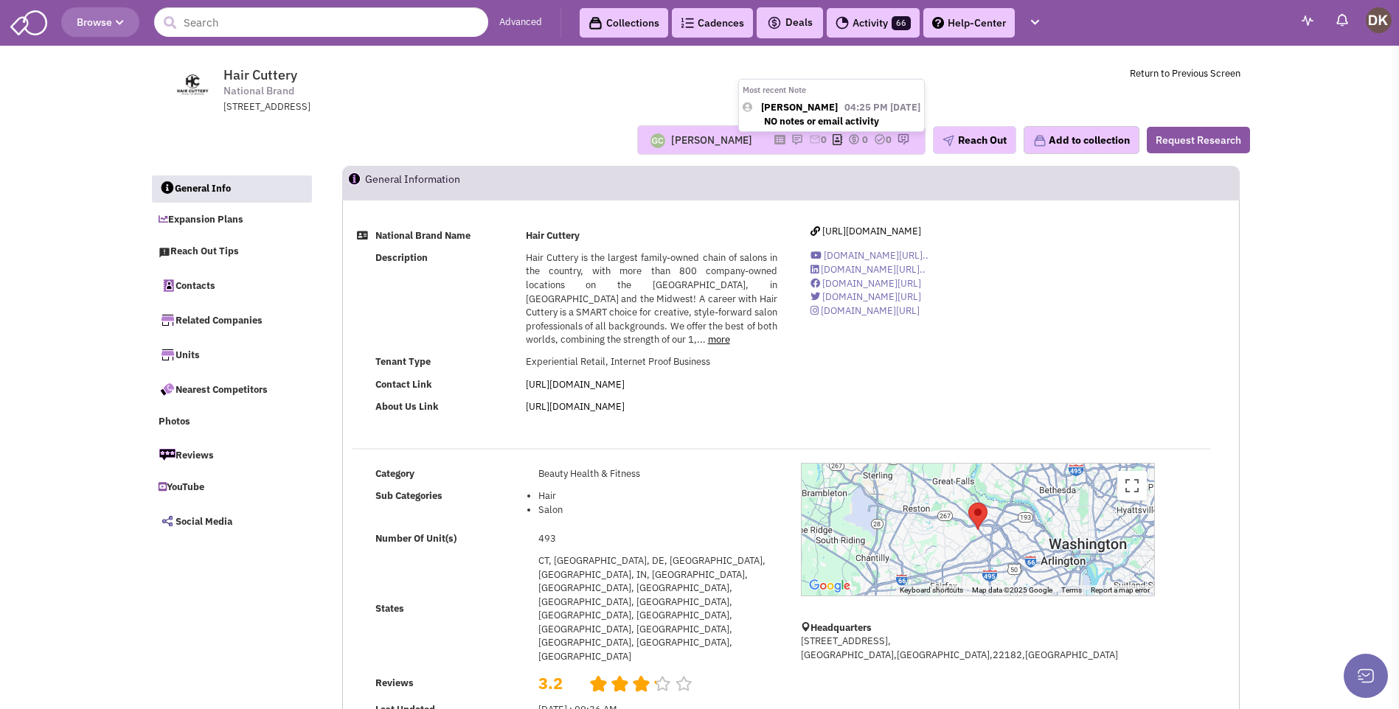
click at [791, 141] on img at bounding box center [797, 139] width 12 height 12
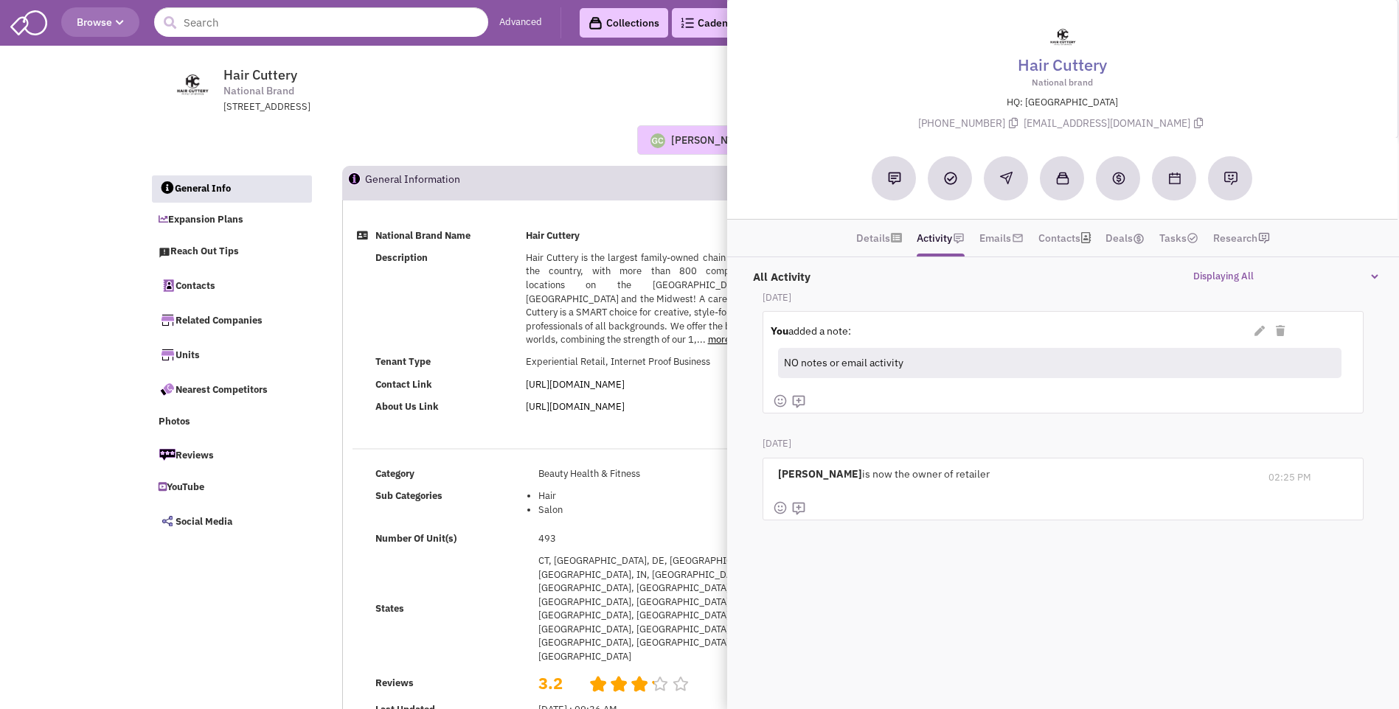
click at [496, 135] on div "Guillaume Chetail Most recent Note Donnie Keller 04:25 PM on 09/08/2025 NO note…" at bounding box center [700, 140] width 1120 height 30
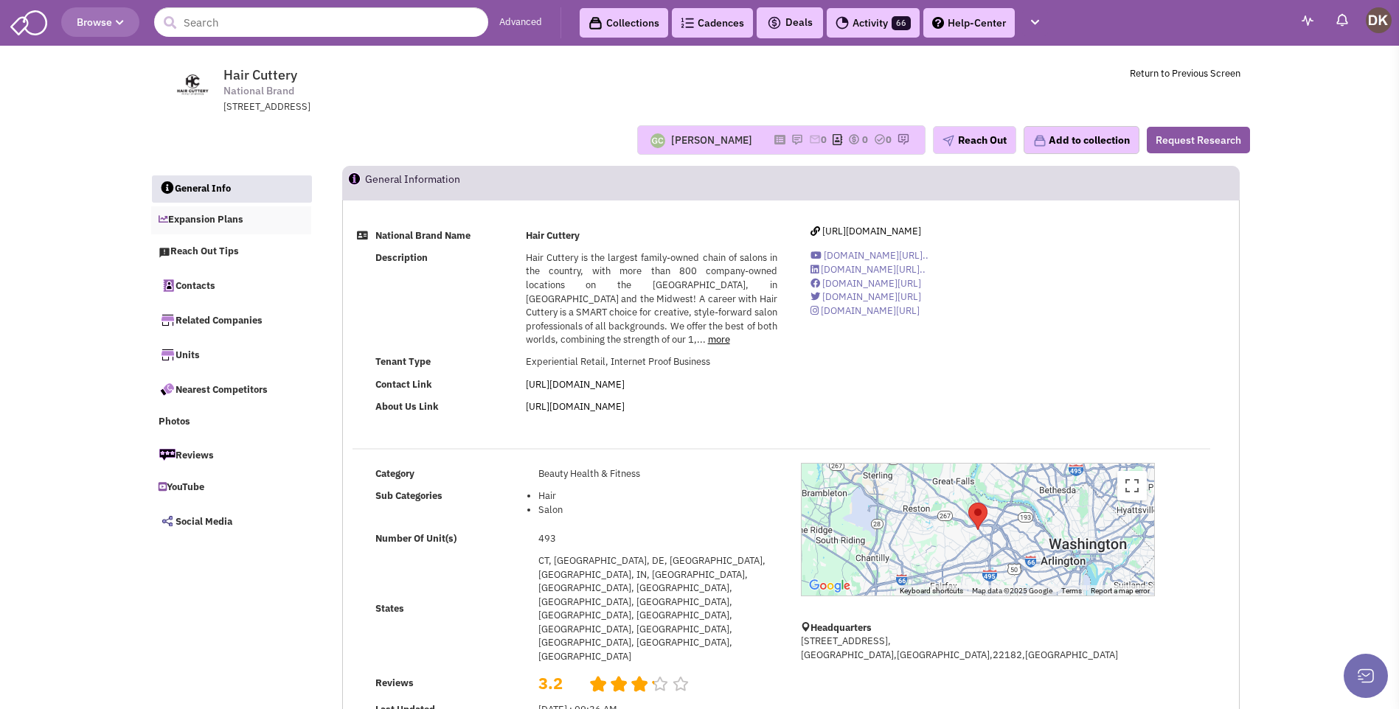
click at [218, 224] on link "Expansion Plans" at bounding box center [231, 221] width 161 height 28
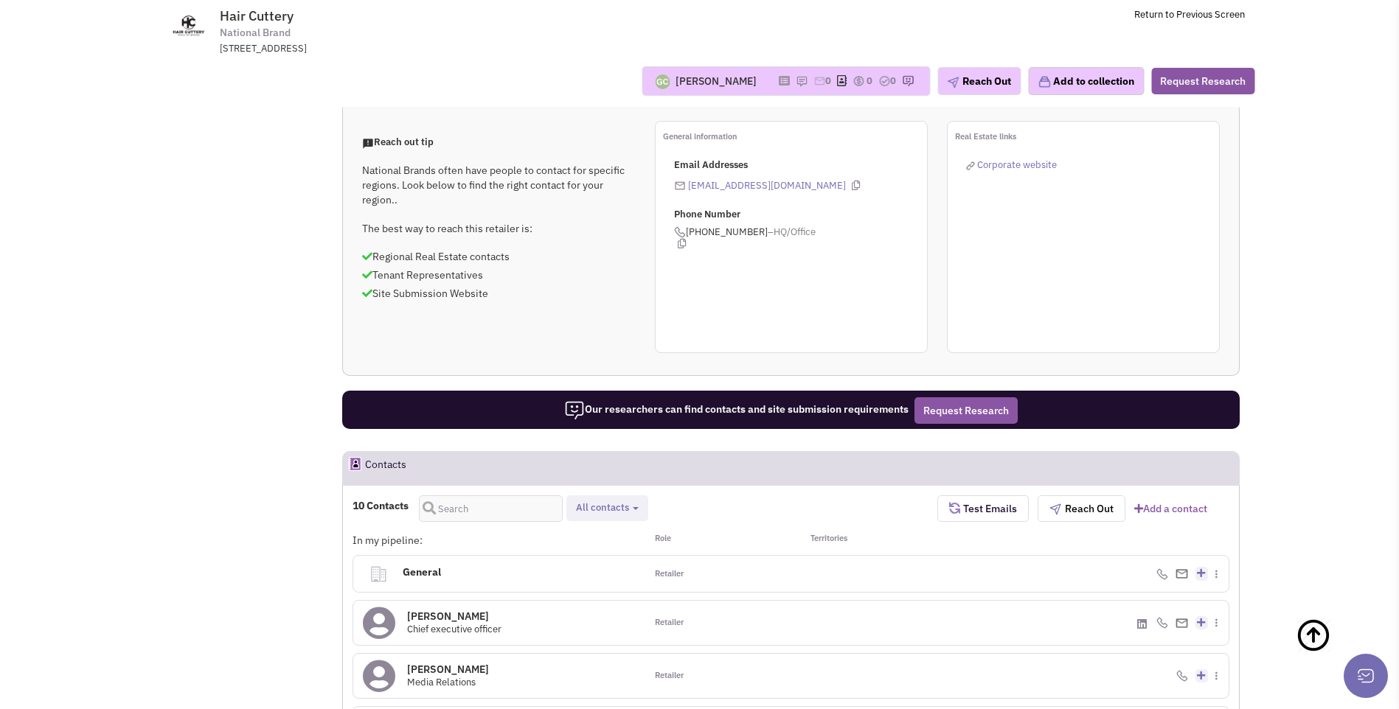
scroll to position [337, 0]
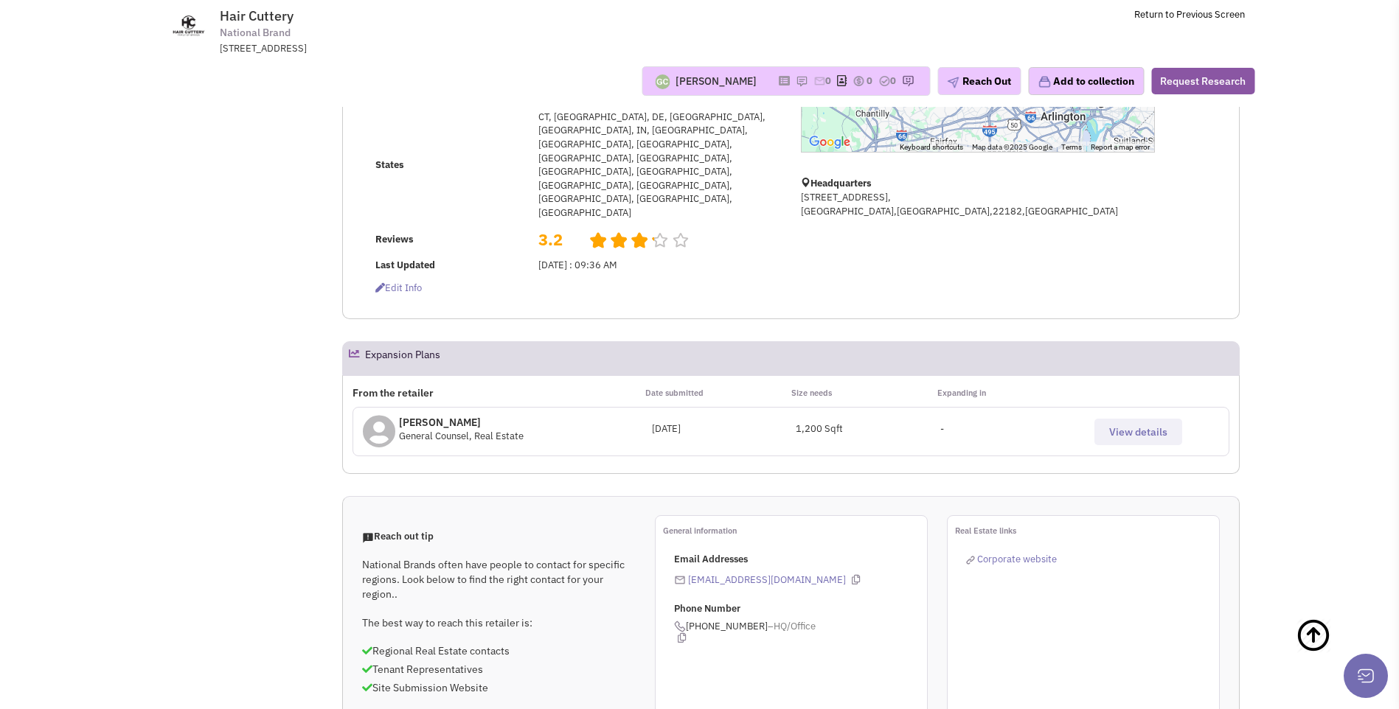
click at [1120, 426] on span "View details" at bounding box center [1138, 432] width 58 height 13
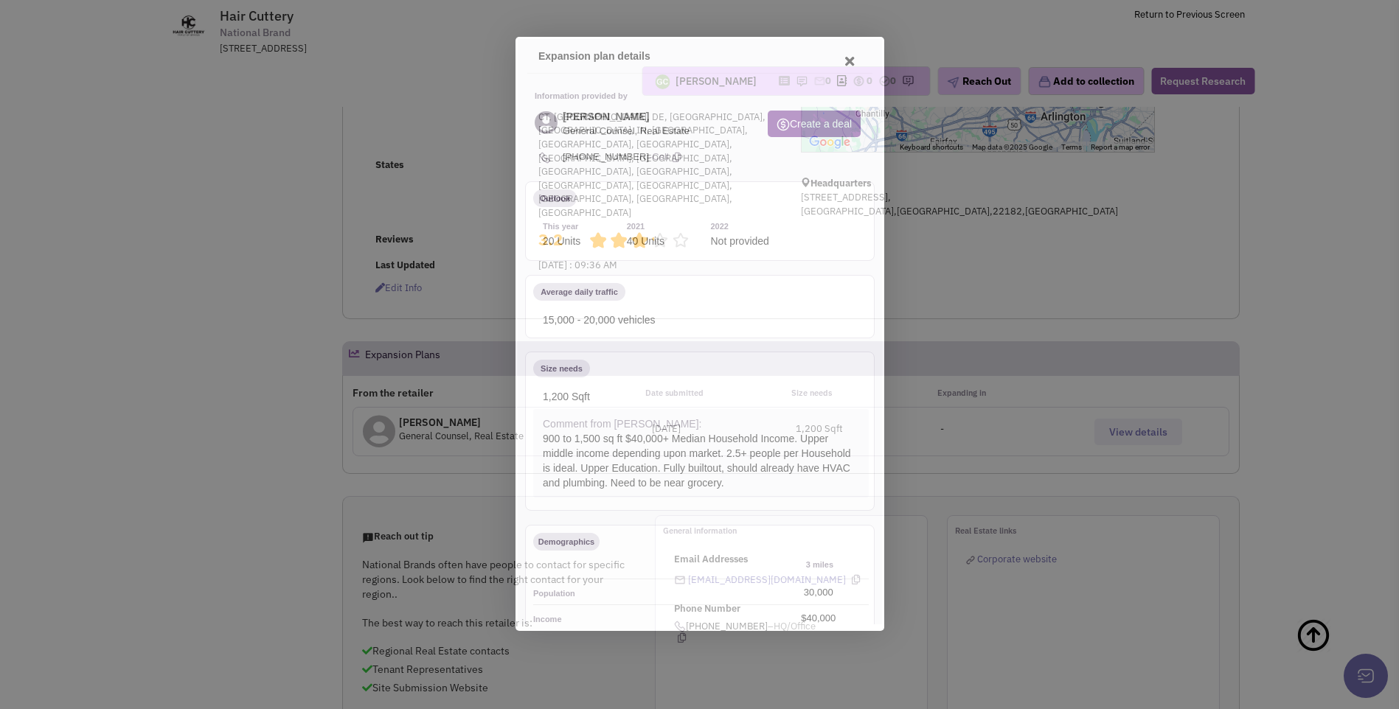
scroll to position [0, 0]
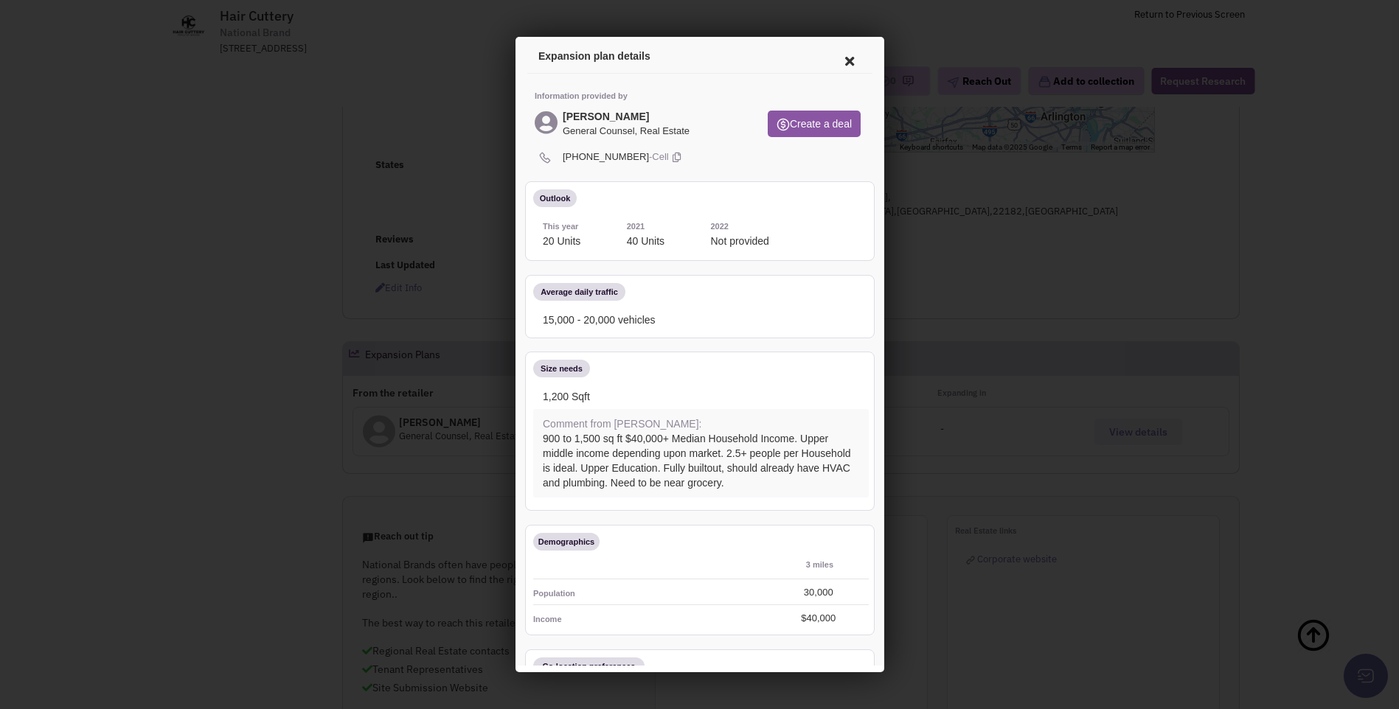
click at [453, 242] on div at bounding box center [699, 354] width 1399 height 709
click at [835, 58] on icon at bounding box center [846, 58] width 31 height 35
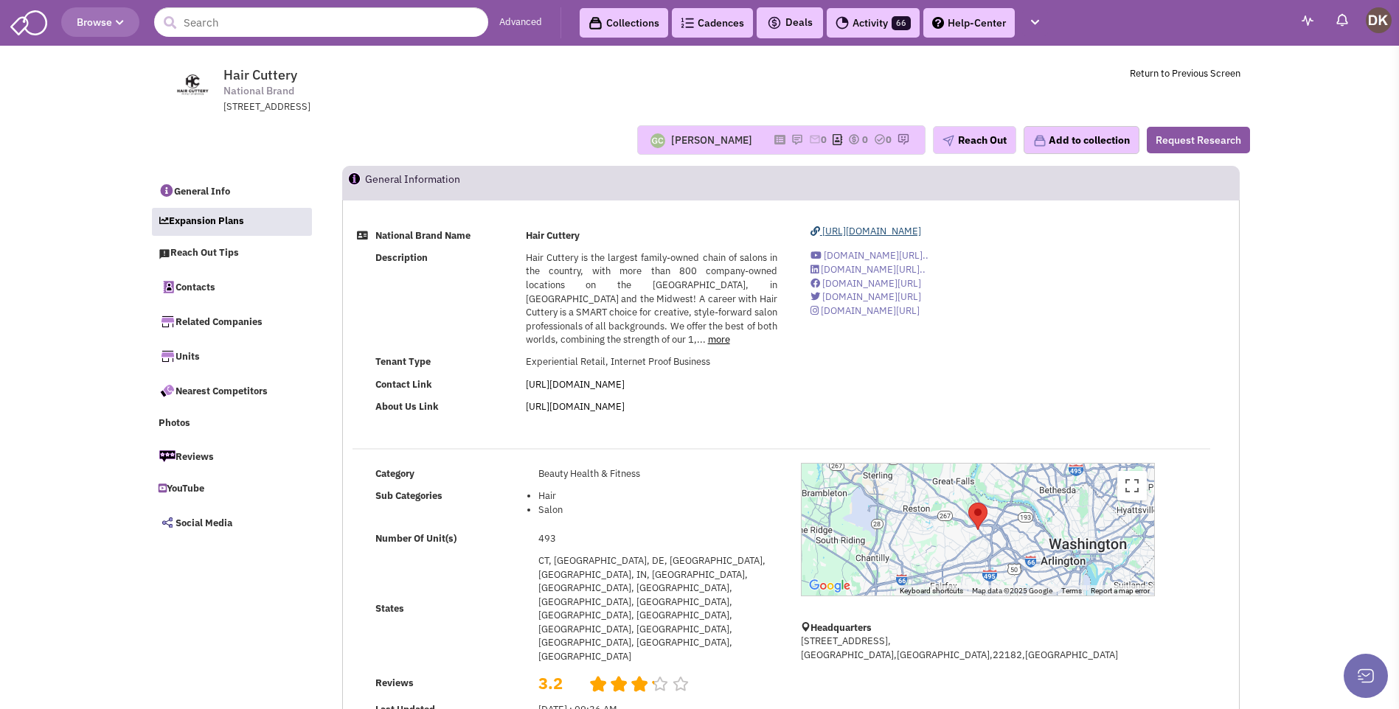
click at [889, 233] on span "https://www.haircuttery.com" at bounding box center [871, 231] width 99 height 13
click at [204, 285] on link "Contacts" at bounding box center [231, 286] width 161 height 31
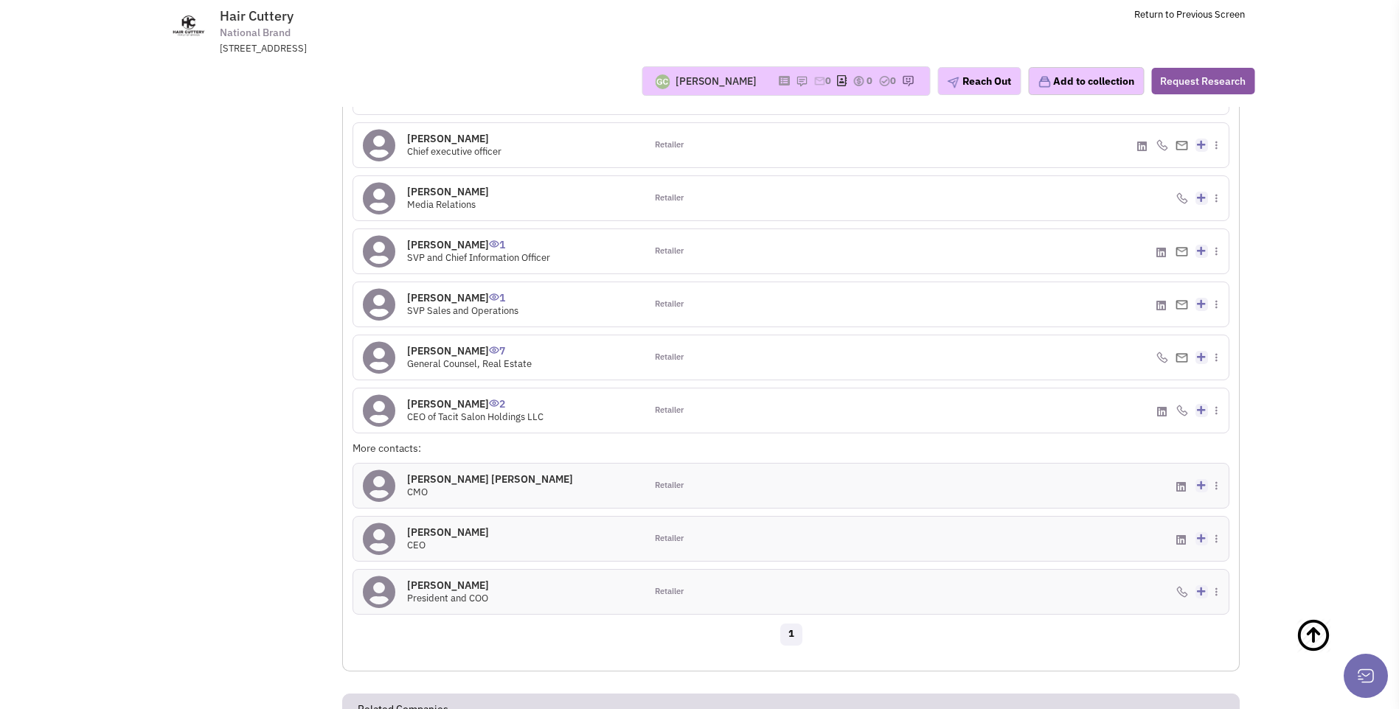
scroll to position [1113, 0]
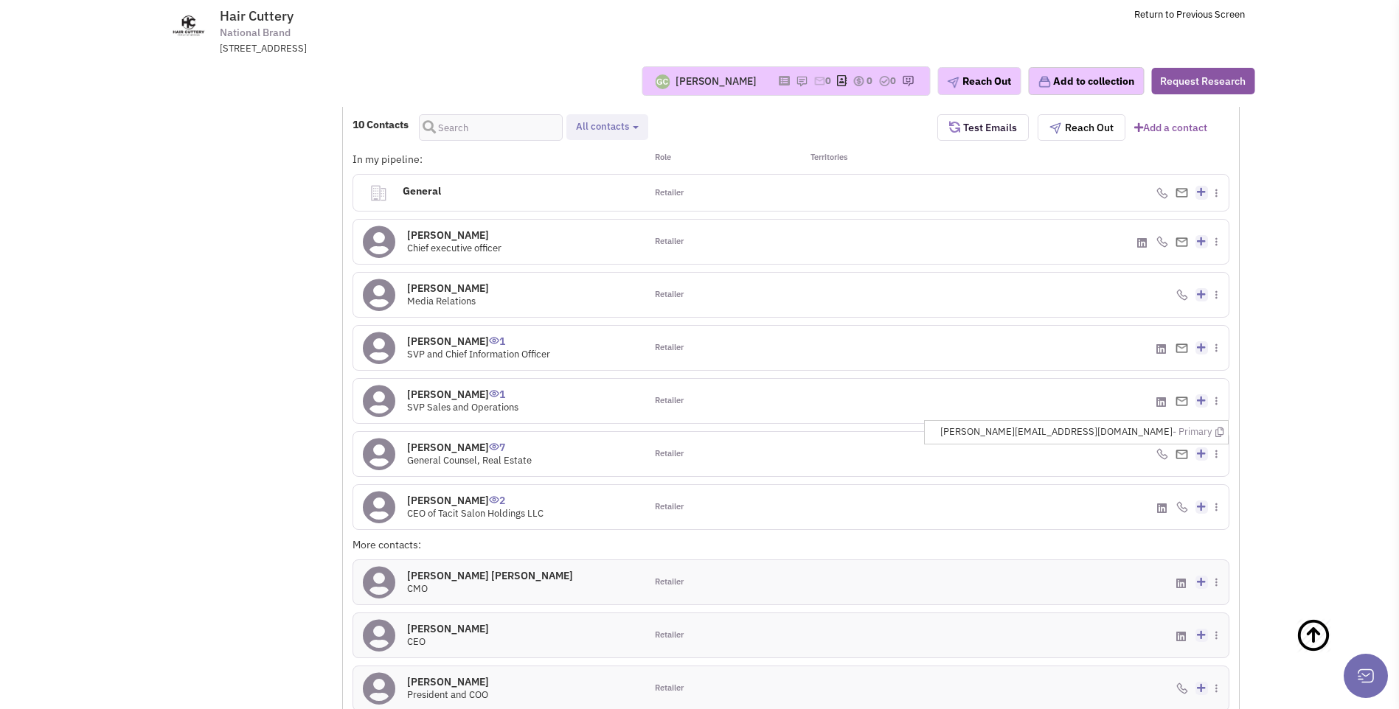
click at [1181, 450] on img at bounding box center [1182, 455] width 13 height 10
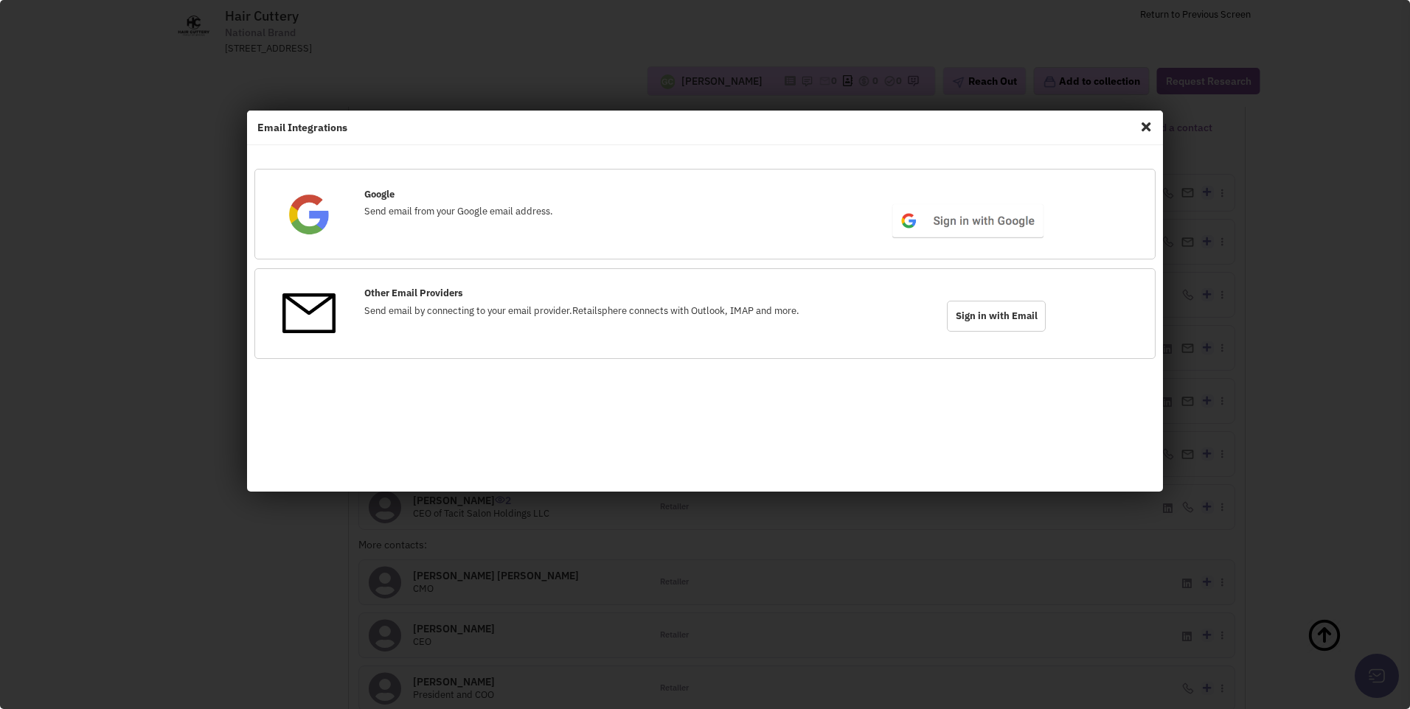
click at [1152, 128] on span "Close" at bounding box center [1146, 127] width 19 height 24
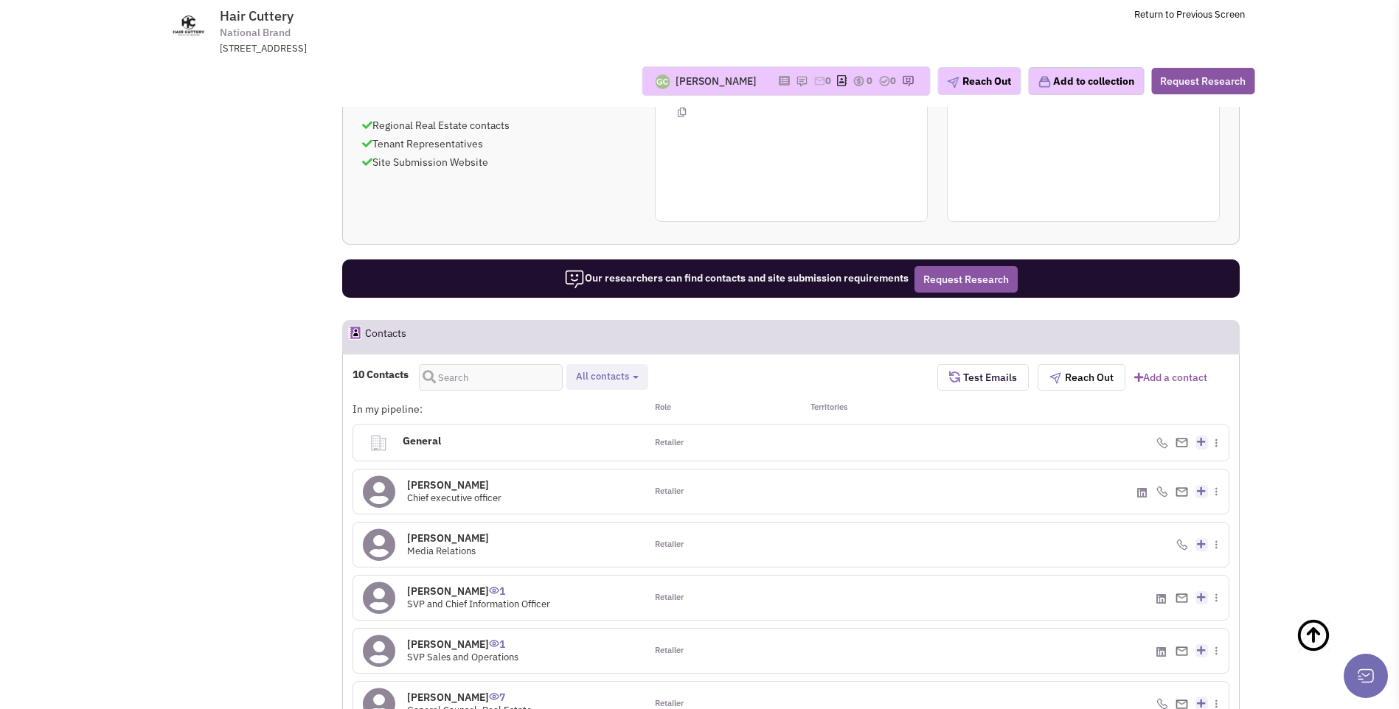
scroll to position [744, 0]
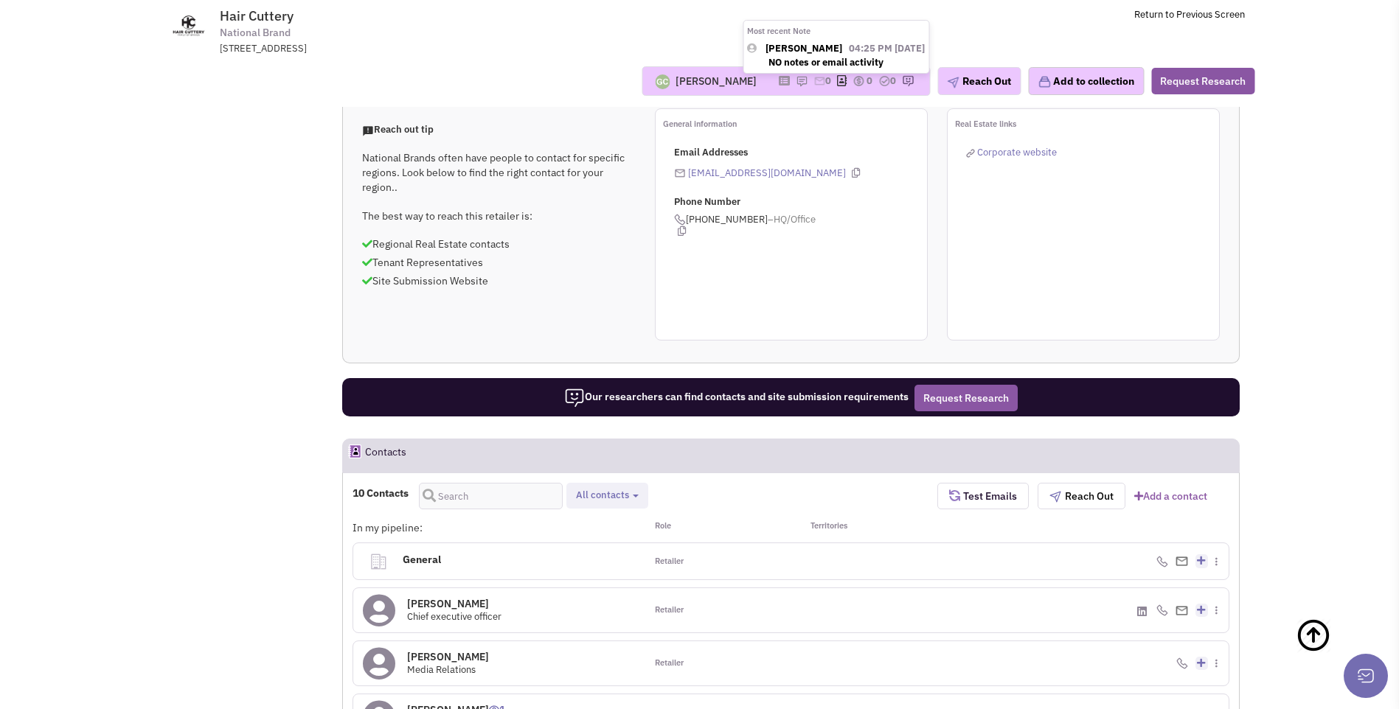
click at [796, 81] on img at bounding box center [802, 81] width 12 height 12
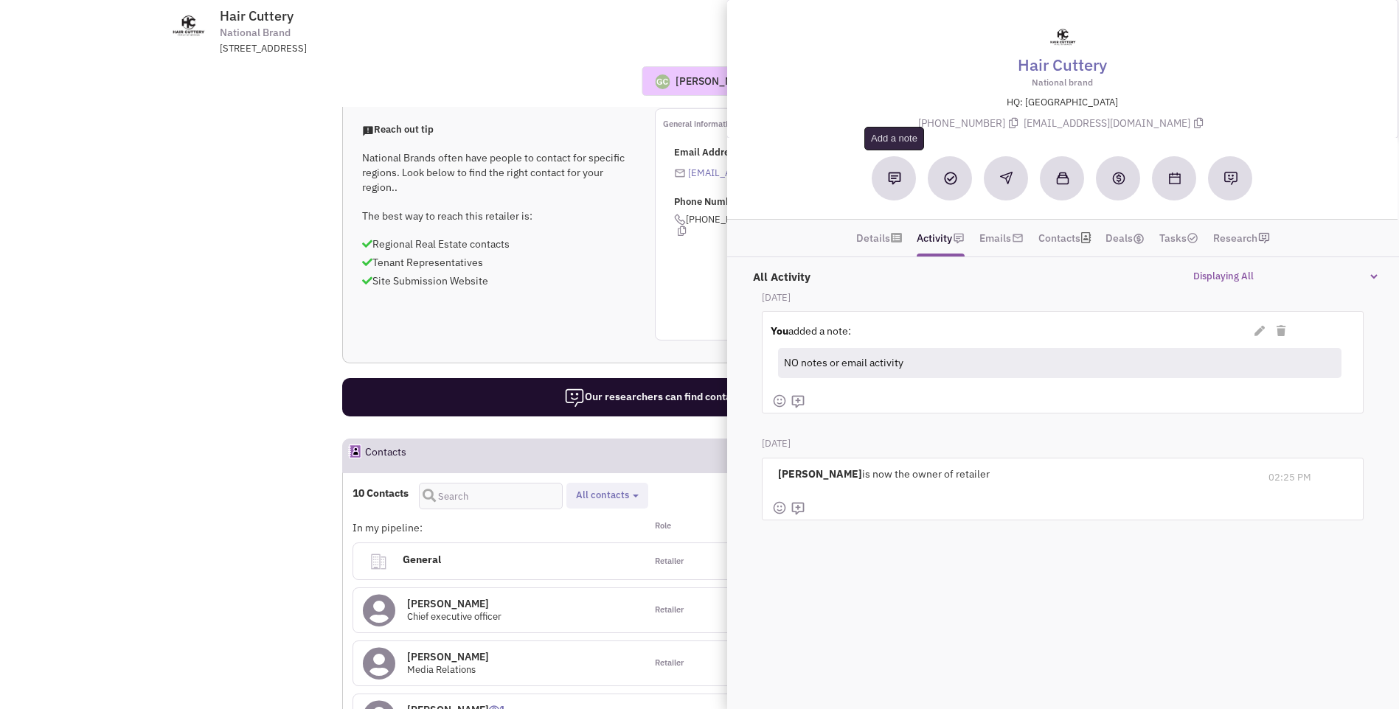
click at [895, 182] on img at bounding box center [894, 178] width 13 height 13
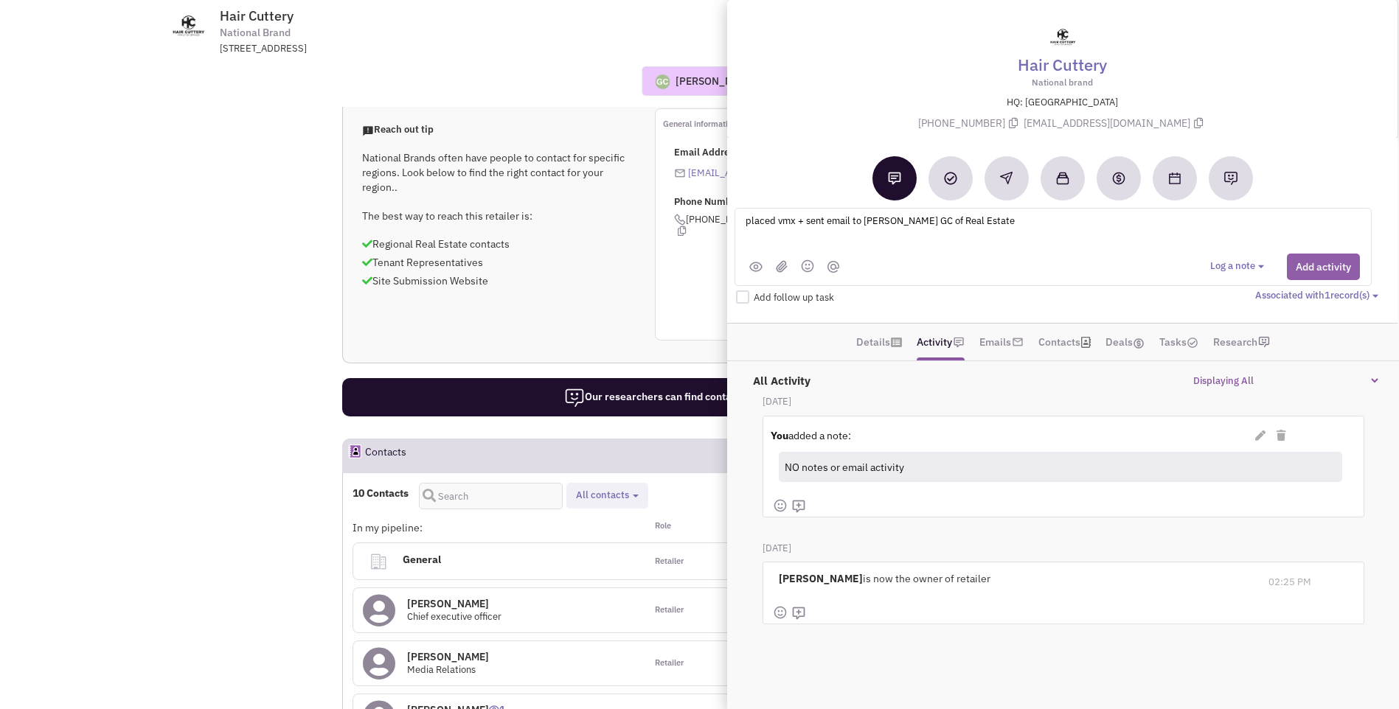
type textarea "placed vmx + sent email to Brad Hansen GC of Real Estate"
click at [1333, 268] on button "Add activity" at bounding box center [1323, 267] width 73 height 27
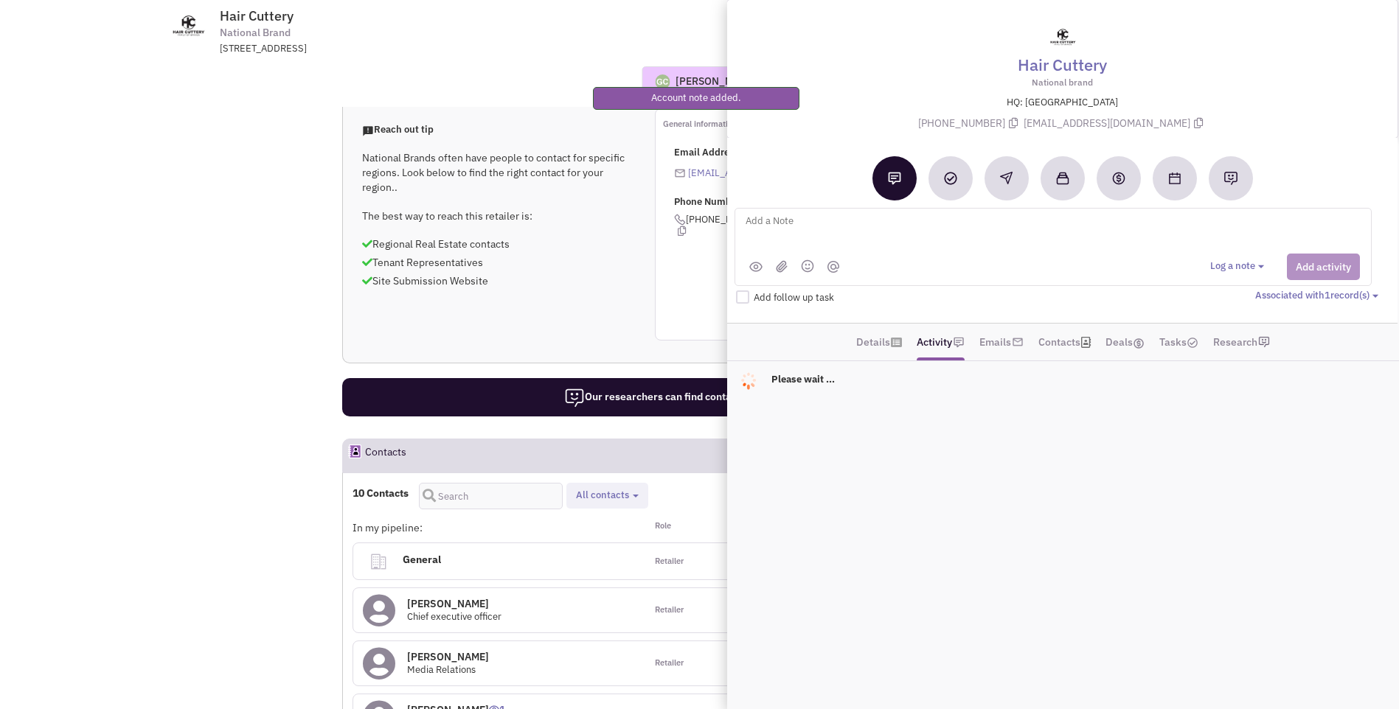
click at [610, 261] on div "Reach out tip National Brands often have people to contact for specific regions…" at bounding box center [791, 224] width 896 height 232
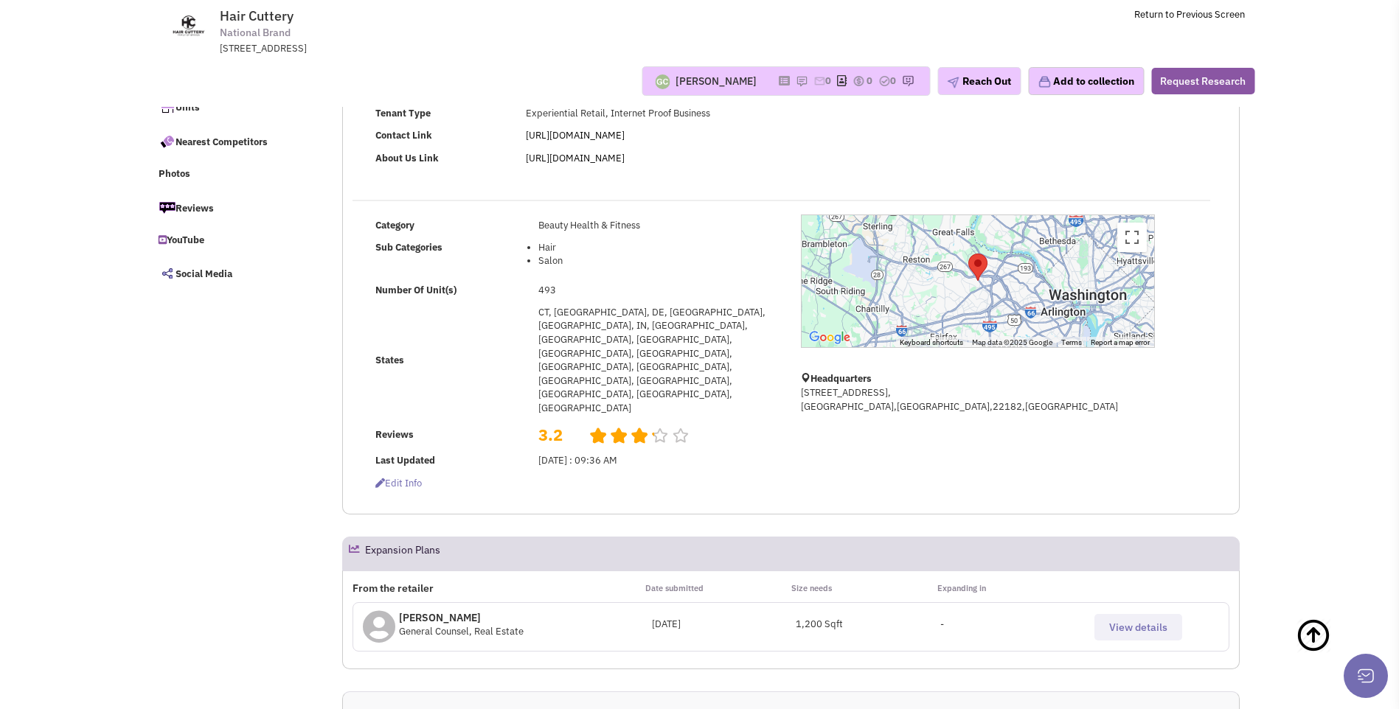
scroll to position [0, 0]
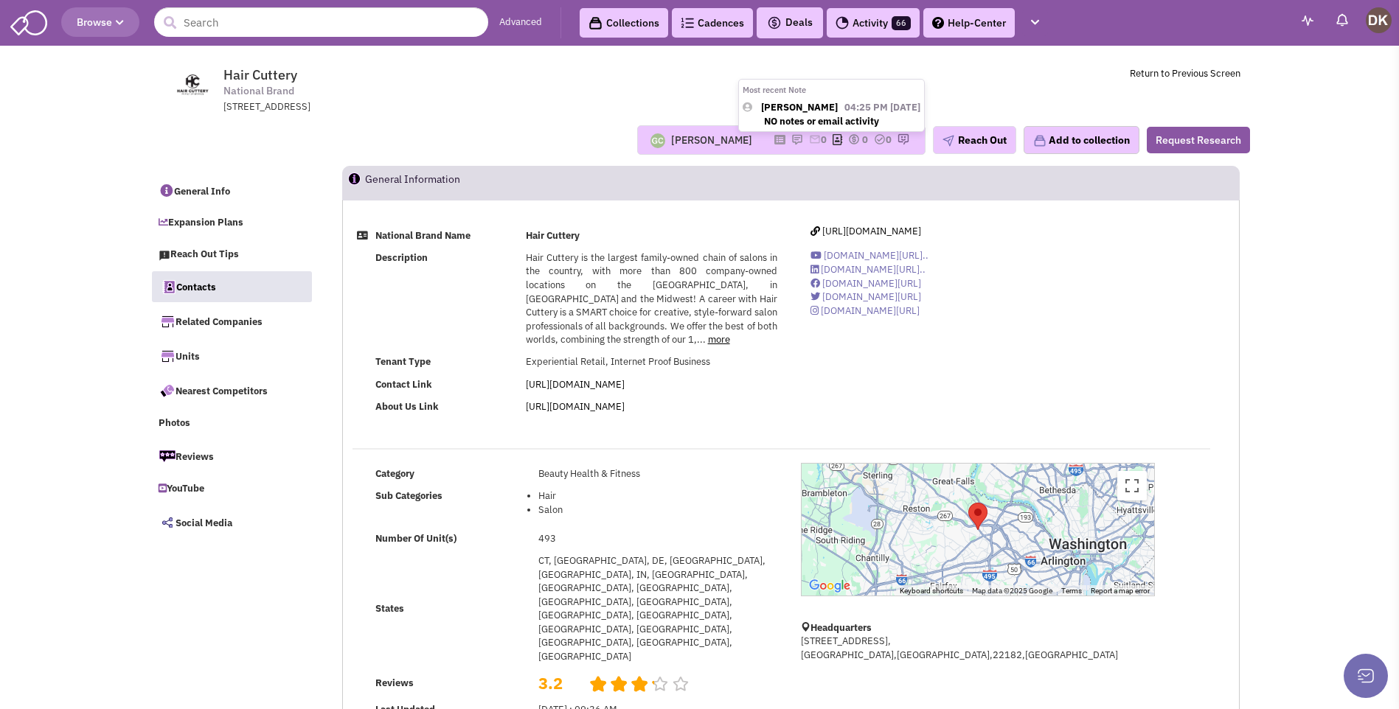
click at [791, 139] on img at bounding box center [797, 139] width 12 height 12
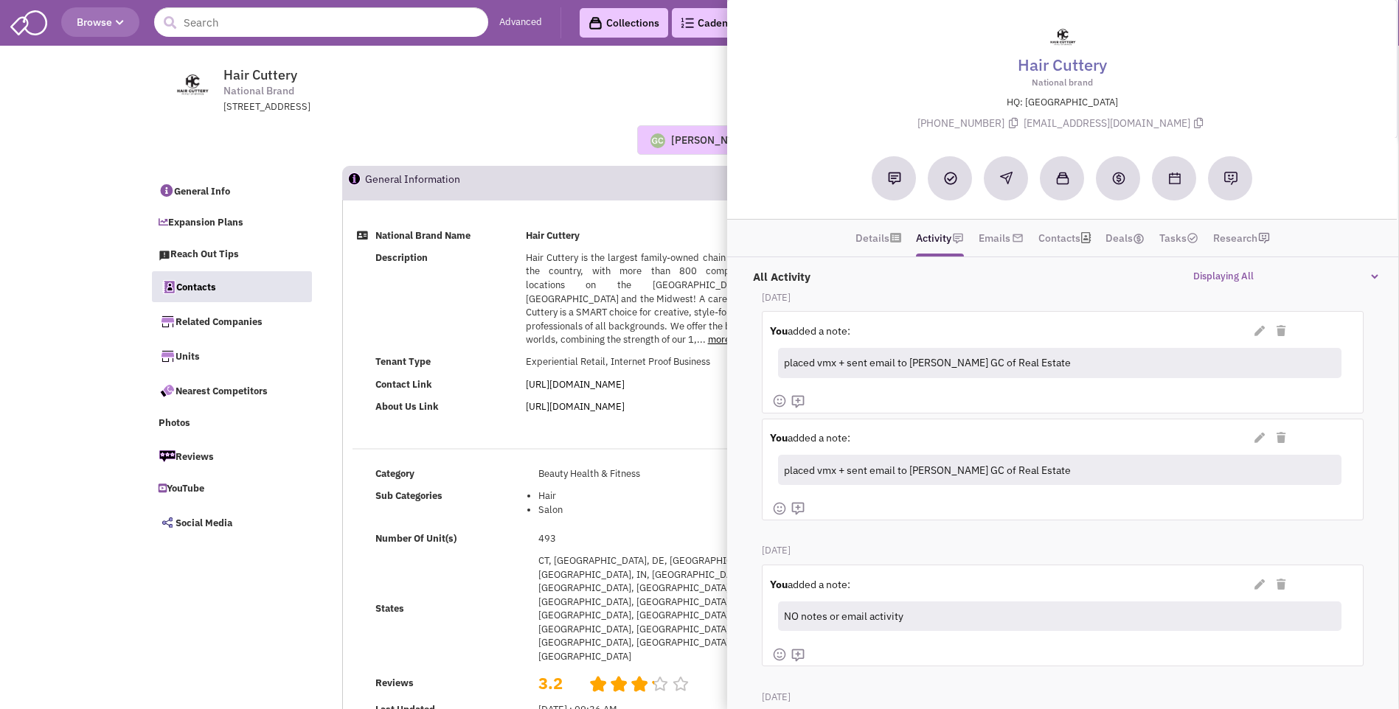
click at [572, 110] on div "1577 Spring Hill Road, Suite 500, Vienna, VA, 22182" at bounding box center [415, 107] width 385 height 14
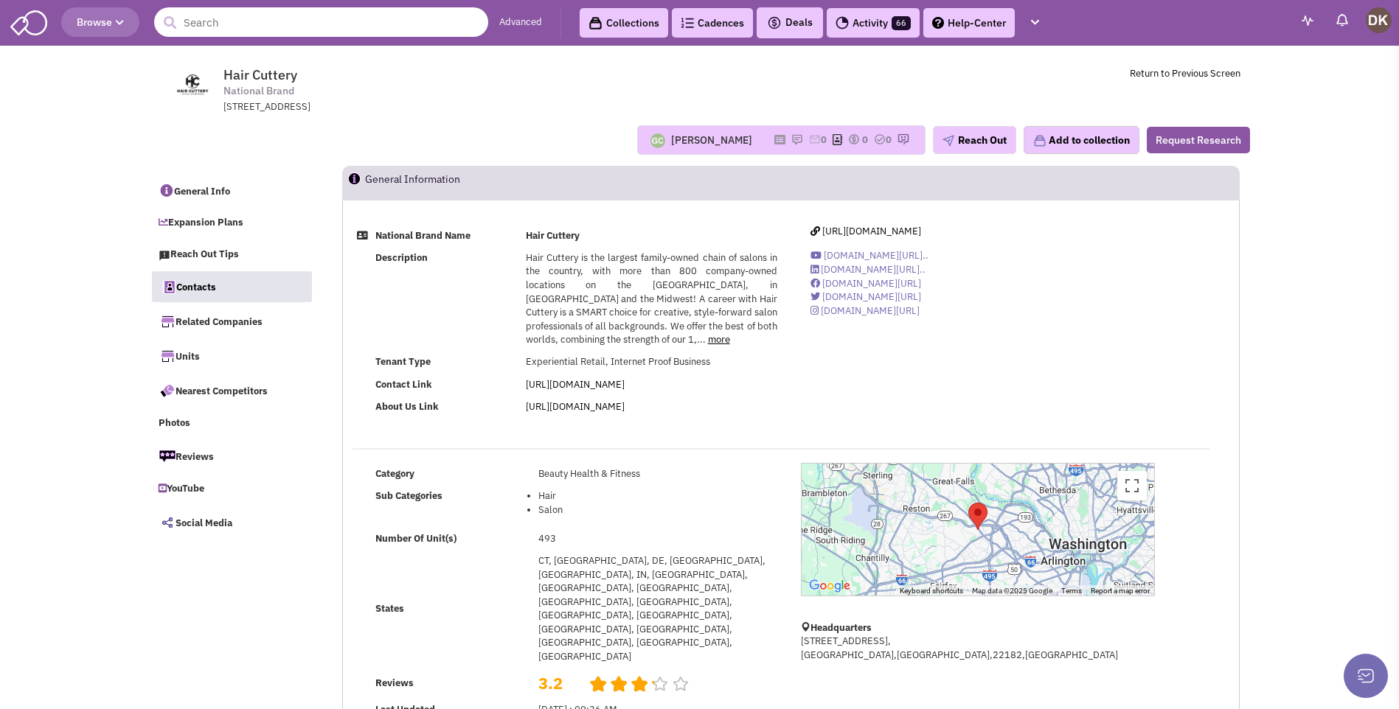
click at [339, 27] on input "text" at bounding box center [321, 22] width 334 height 30
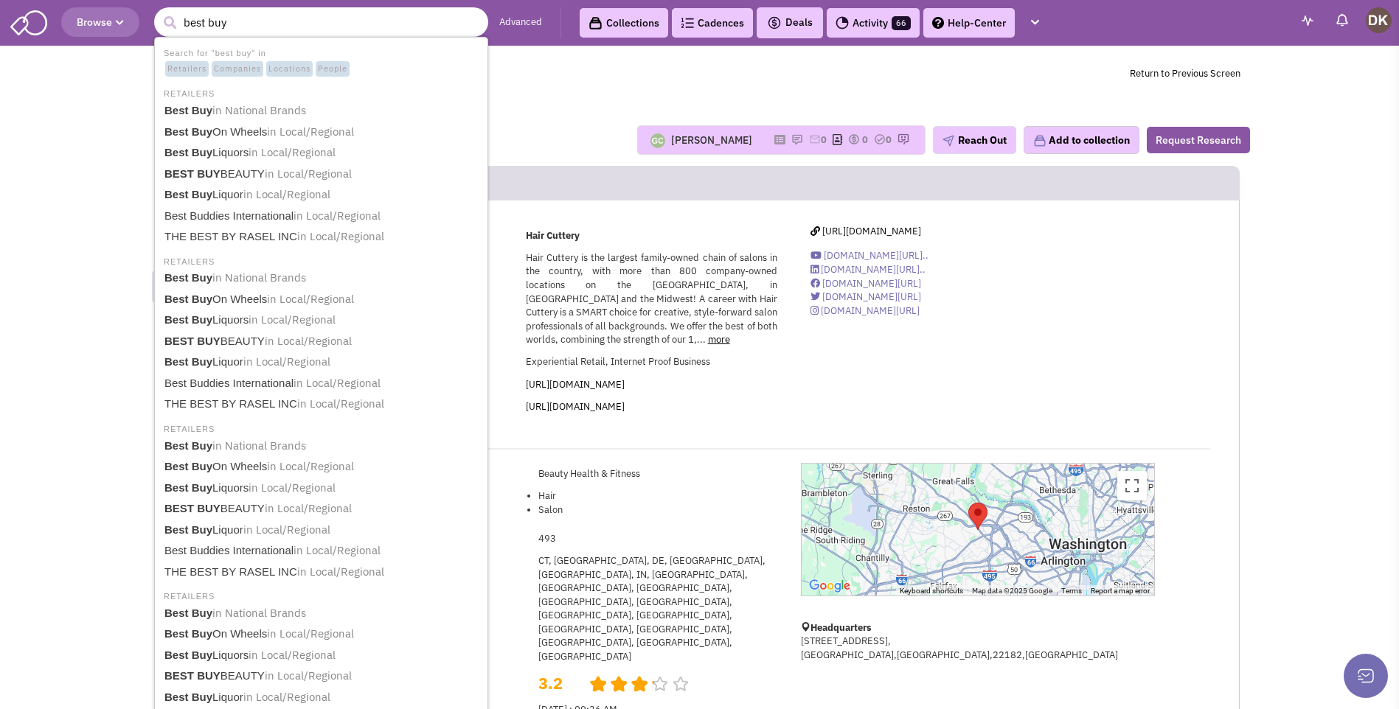
type input "best buy"
click at [159, 12] on button "submit" at bounding box center [170, 23] width 22 height 22
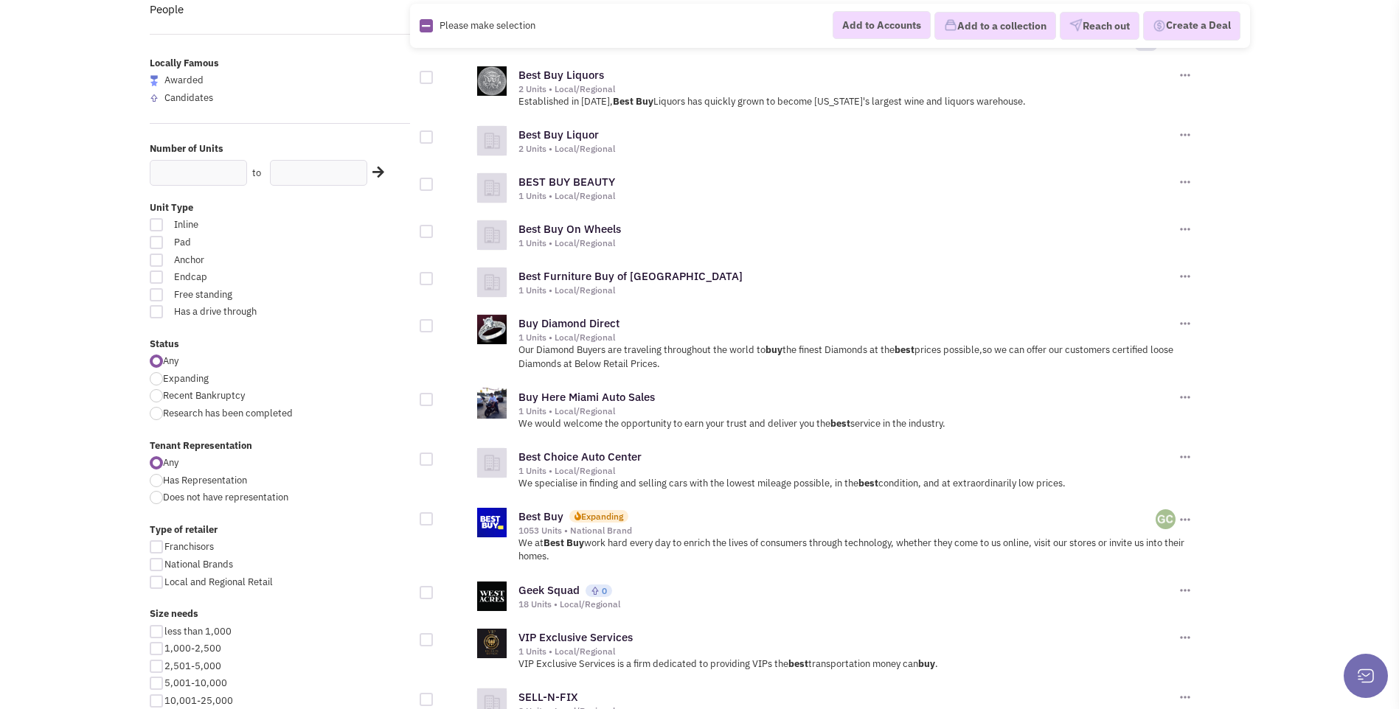
scroll to position [221, 0]
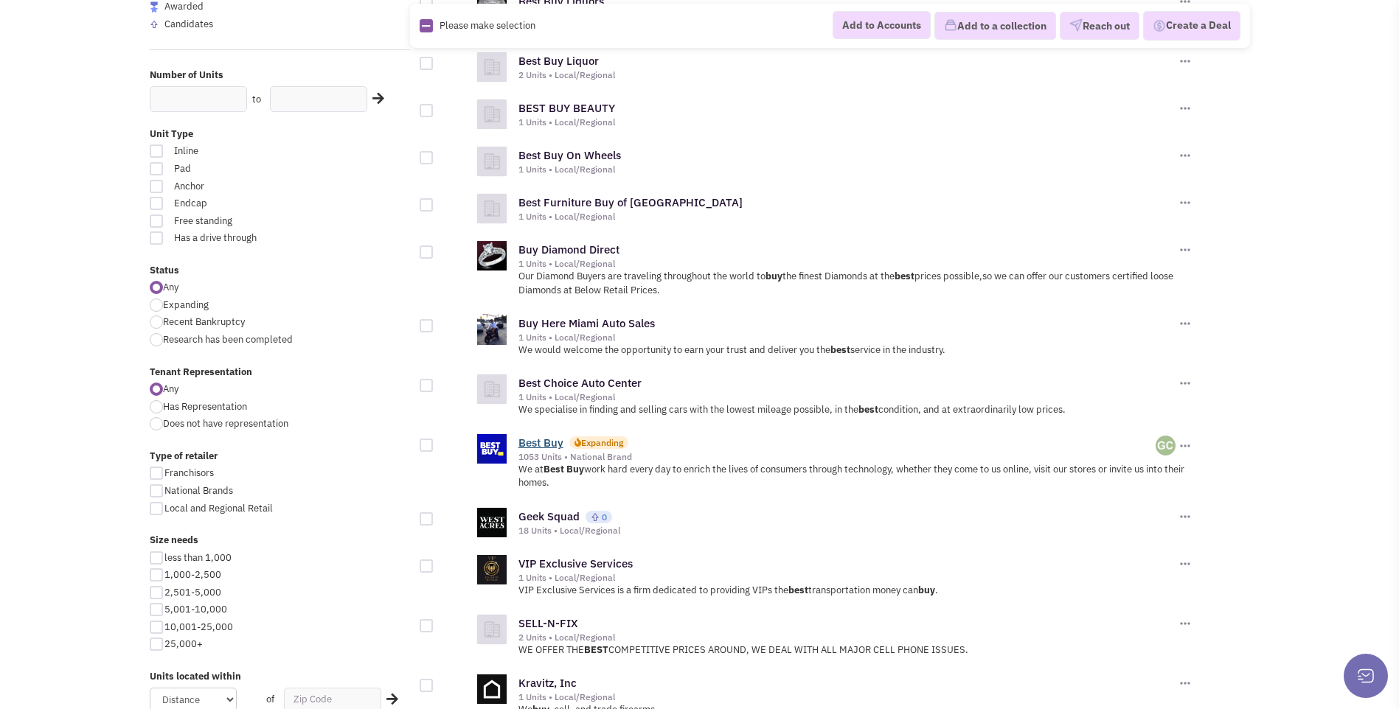
click at [542, 445] on link "Best Buy" at bounding box center [540, 443] width 45 height 14
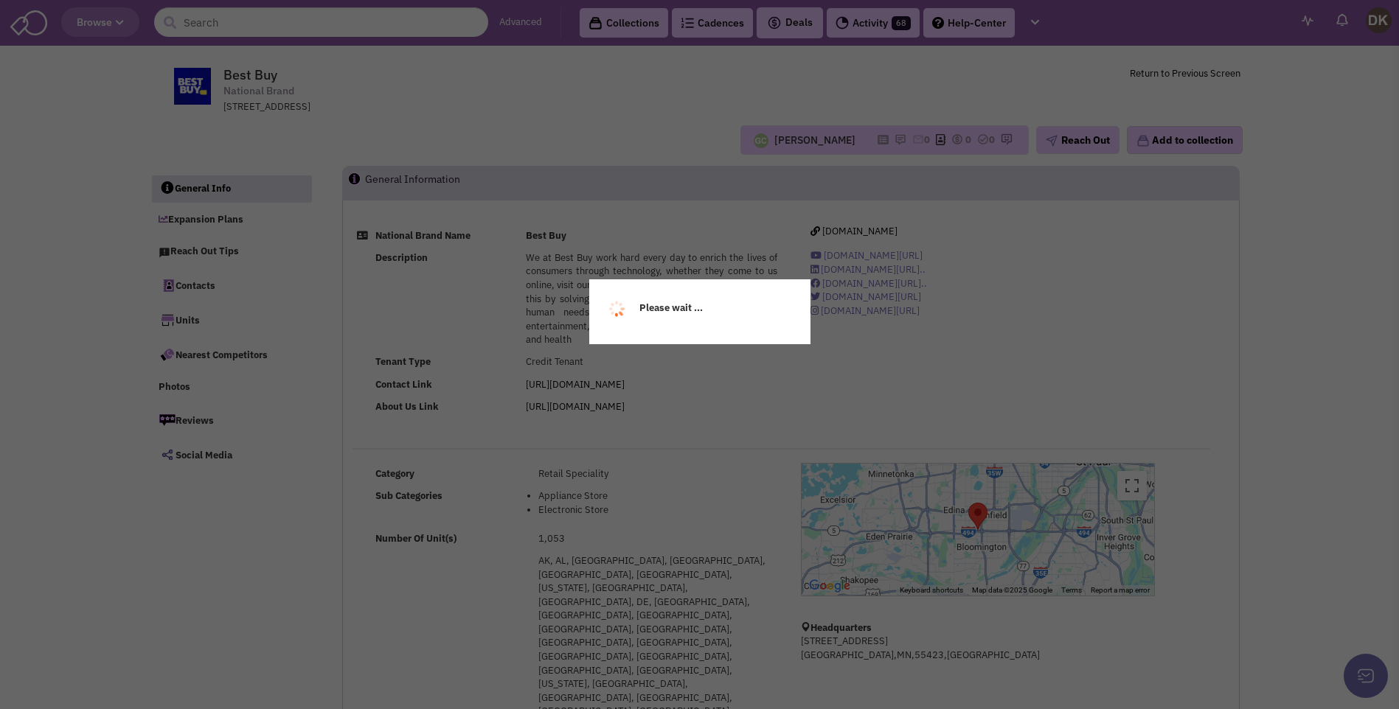
select select
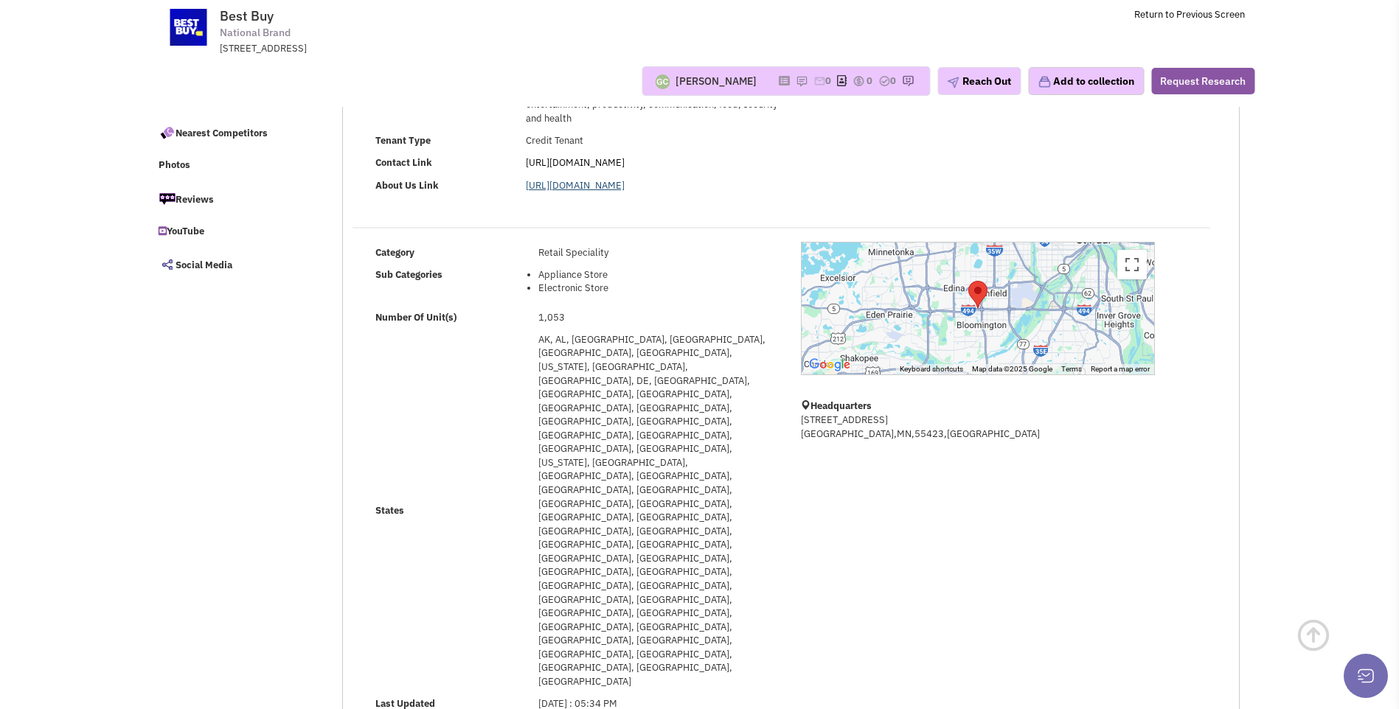
scroll to position [221, 0]
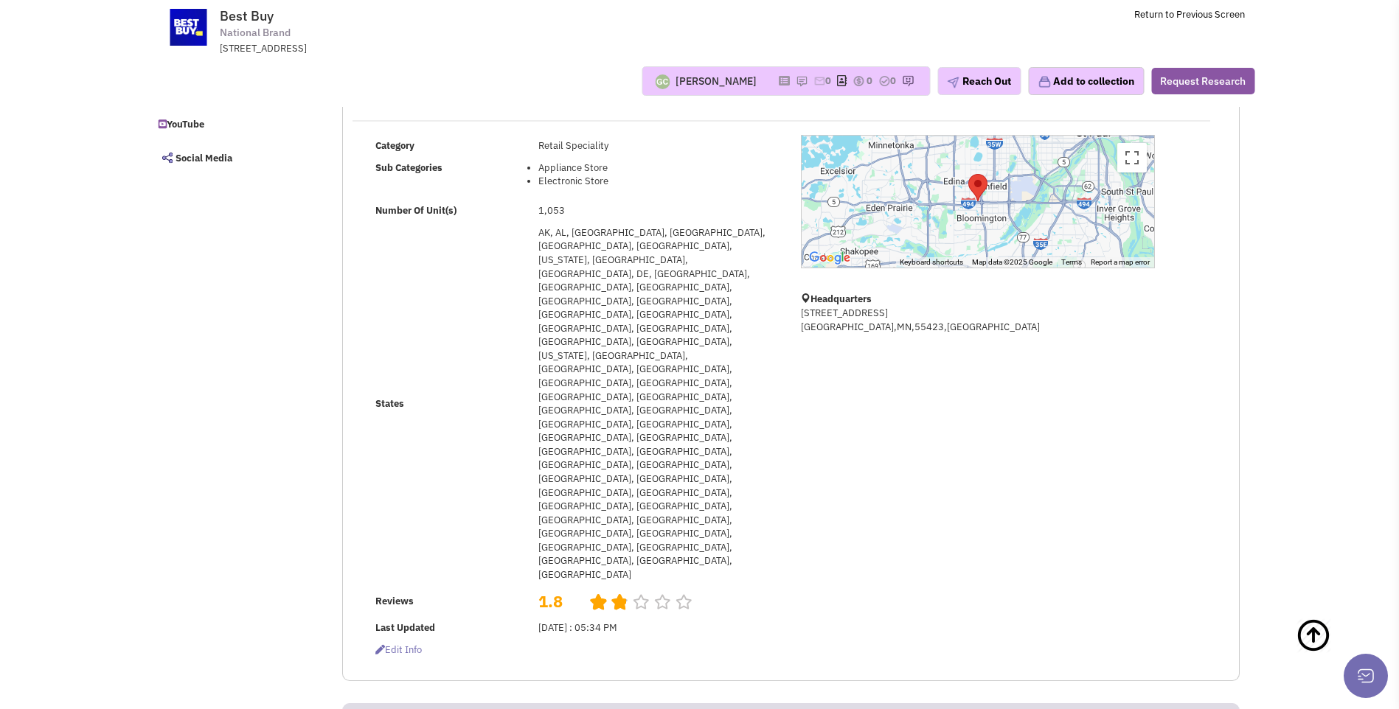
select select
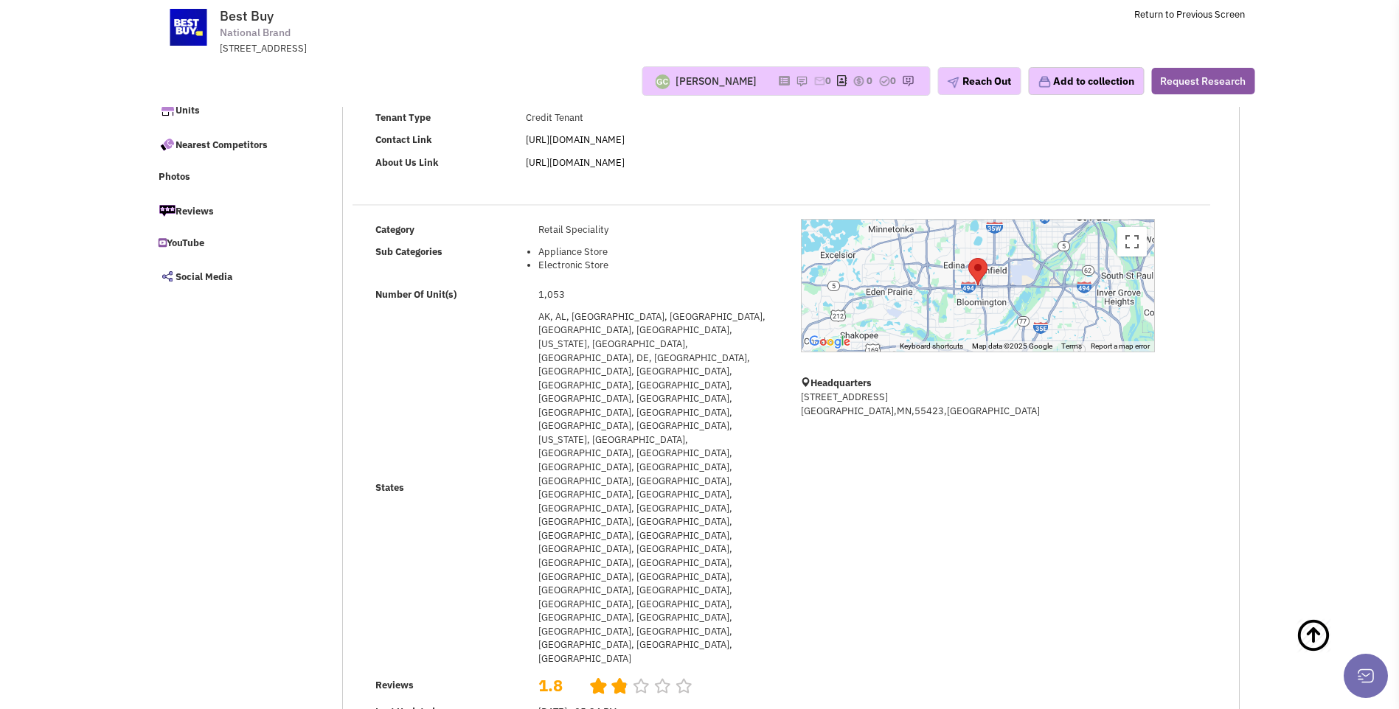
scroll to position [0, 0]
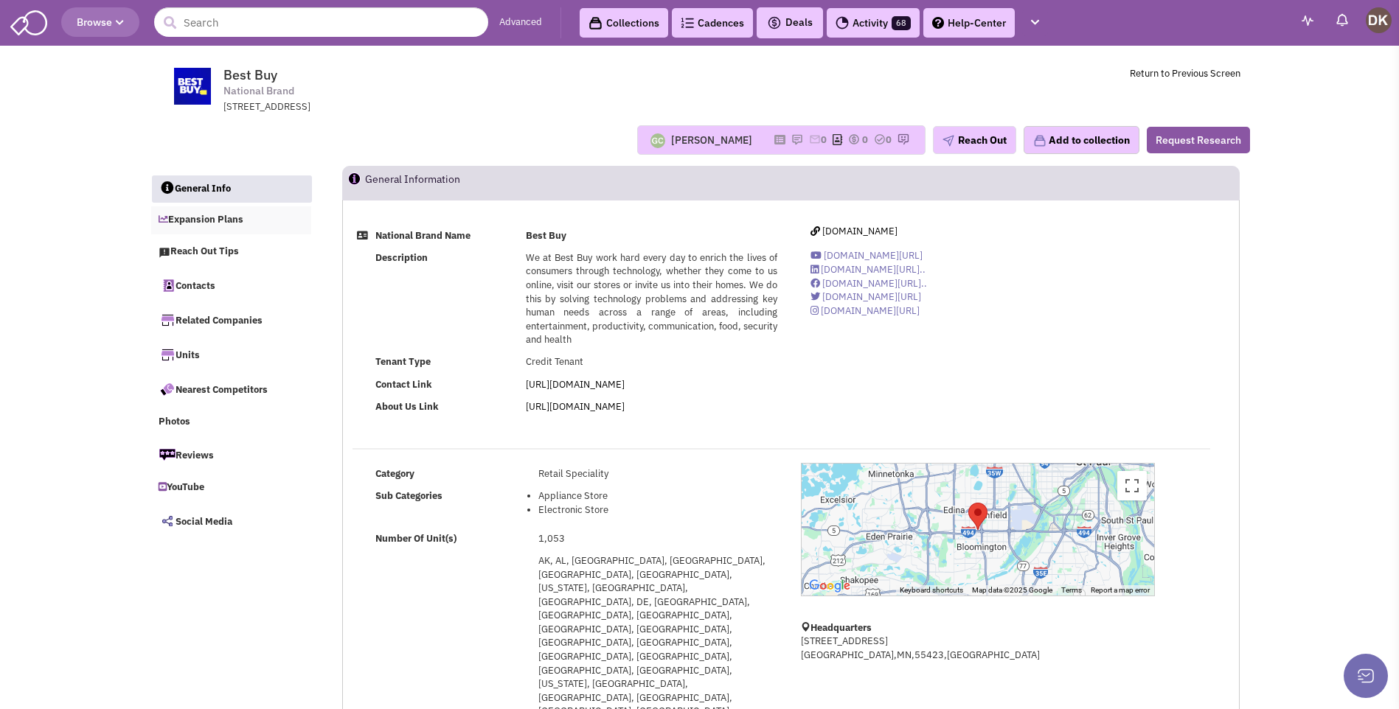
click at [209, 220] on link "Expansion Plans" at bounding box center [231, 221] width 161 height 28
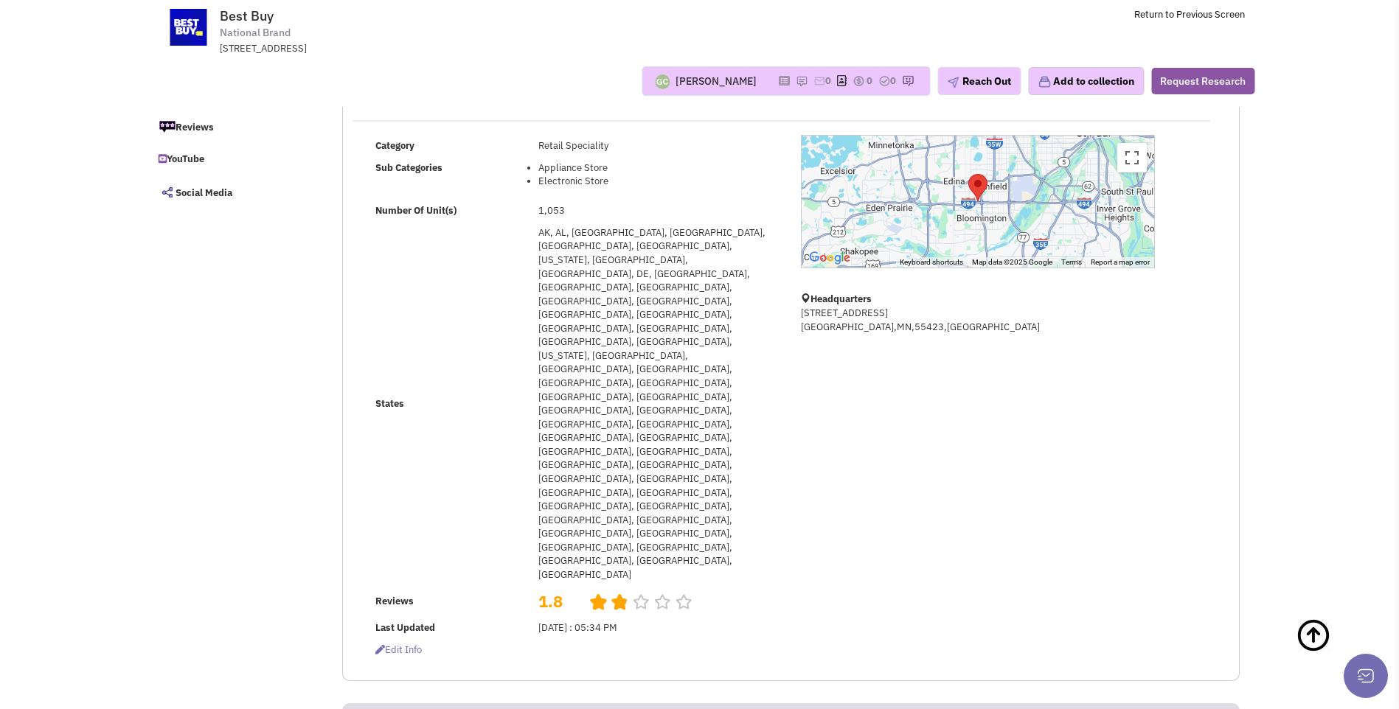
scroll to position [295, 0]
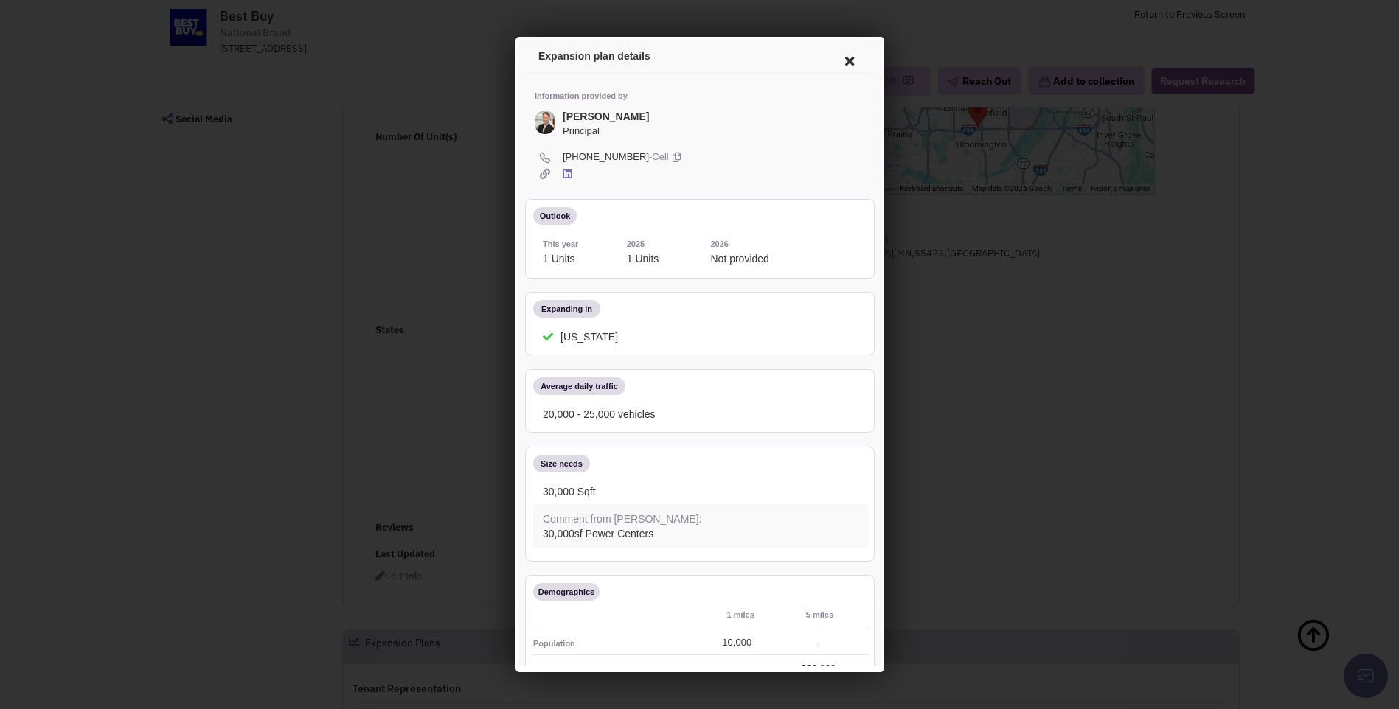
scroll to position [0, 0]
click at [835, 61] on icon at bounding box center [846, 58] width 31 height 35
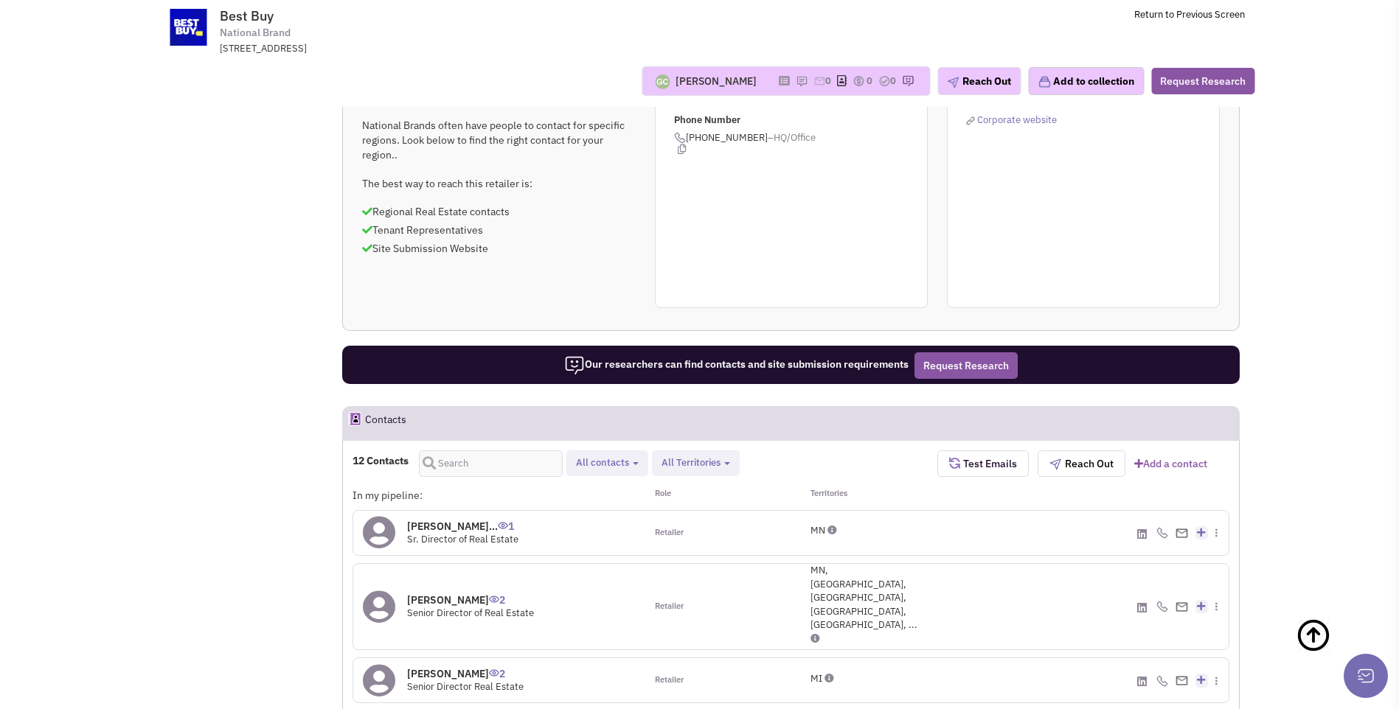
scroll to position [959, 0]
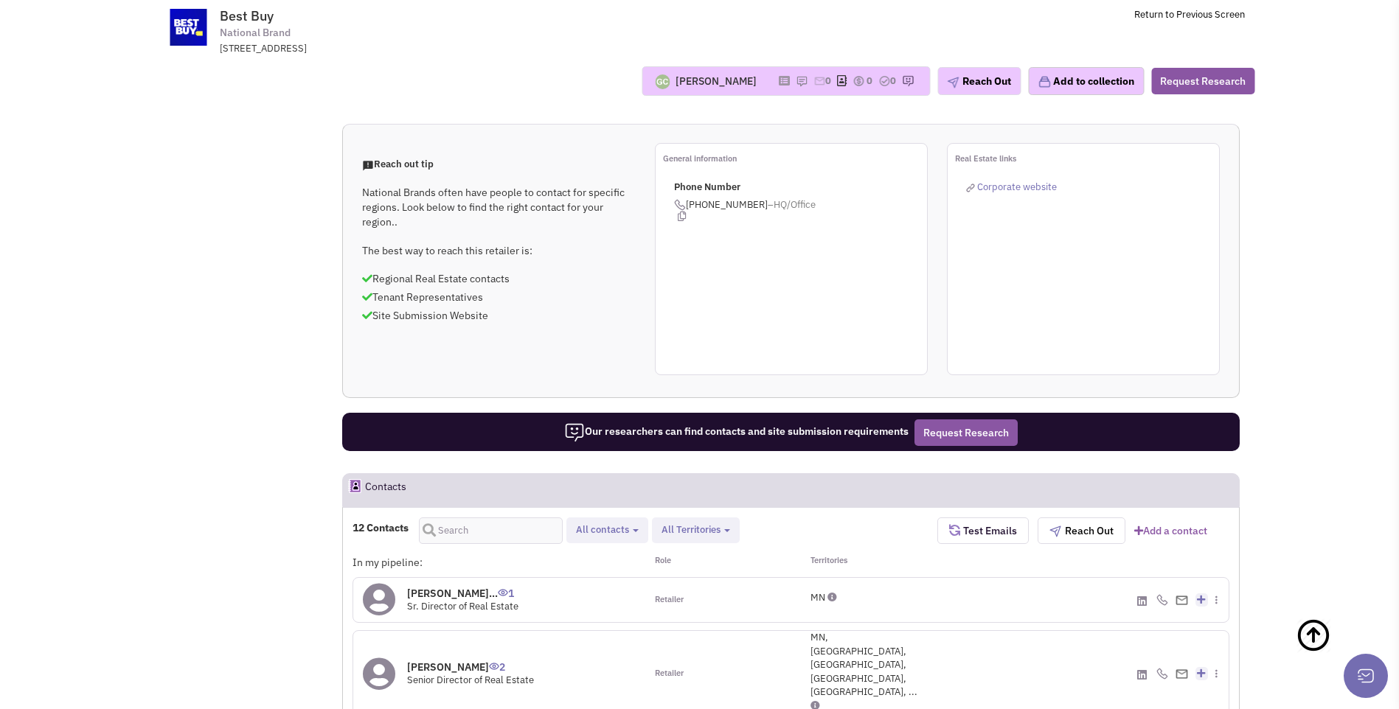
click at [385, 583] on icon at bounding box center [379, 599] width 32 height 33
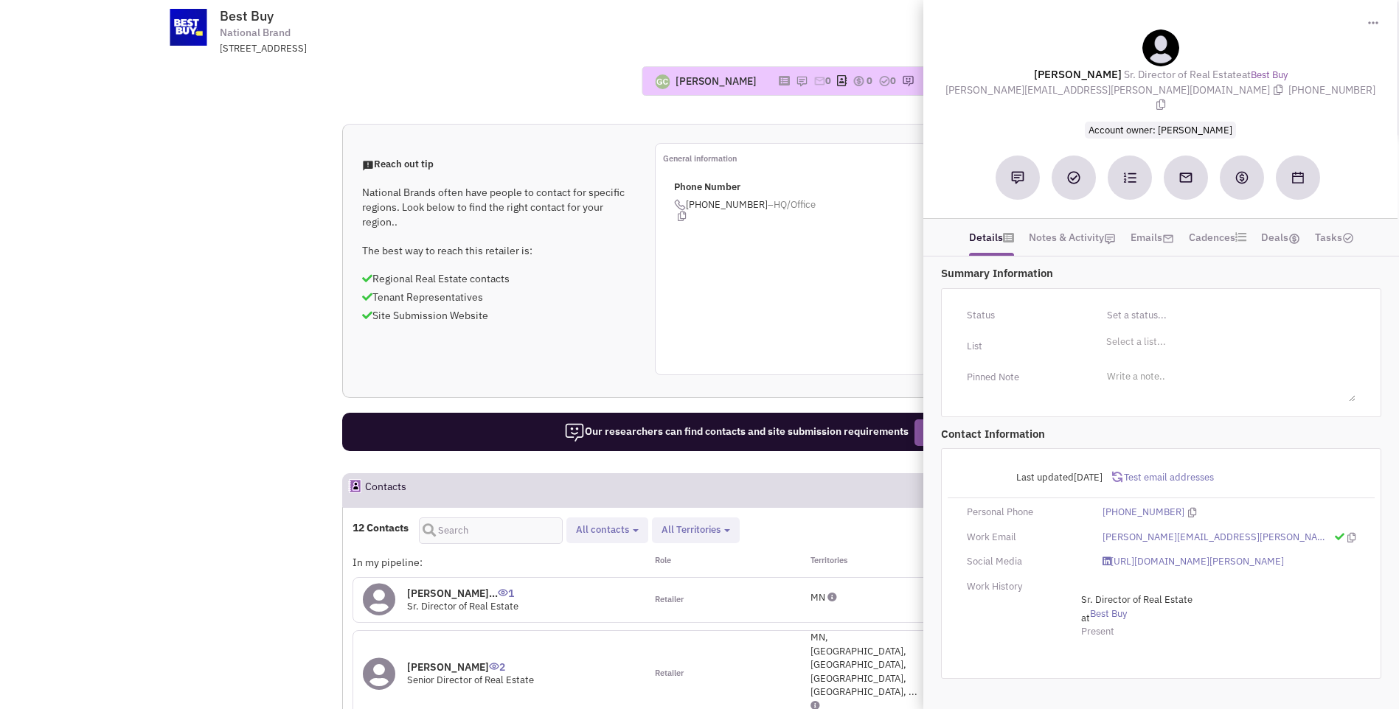
click at [384, 658] on icon at bounding box center [379, 674] width 32 height 33
